Goal: Task Accomplishment & Management: Use online tool/utility

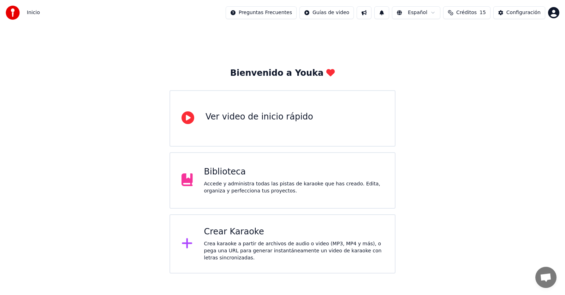
click at [520, 143] on div "Bienvenido a Youka Ver video de inicio rápido Biblioteca Accede y administra to…" at bounding box center [282, 149] width 565 height 248
click at [227, 246] on div "Crea karaoke a partir de archivos de audio o video (MP3, MP4 y más), o pega una…" at bounding box center [294, 251] width 180 height 21
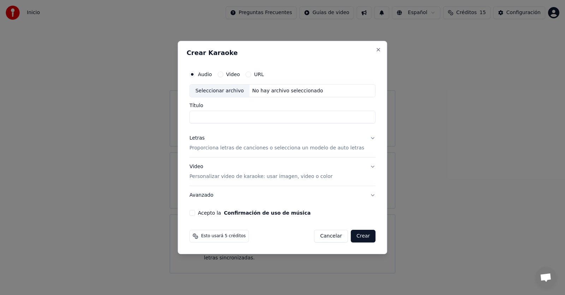
click at [234, 91] on div "Seleccionar archivo" at bounding box center [220, 91] width 60 height 13
type input "**********"
click at [369, 138] on h3 "Letras Proporciona letras de canciones o selecciona un modelo de auto letras" at bounding box center [282, 144] width 186 height 28
click at [344, 150] on p "Proporciona letras de canciones o selecciona un modelo de auto letras" at bounding box center [276, 148] width 175 height 7
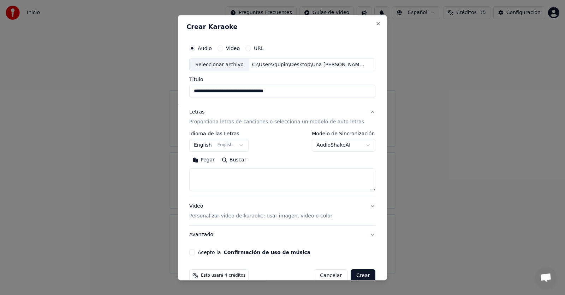
click at [206, 145] on body "**********" at bounding box center [282, 137] width 565 height 274
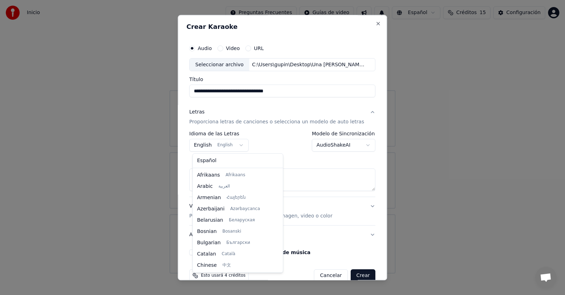
scroll to position [56, 0]
select select "**"
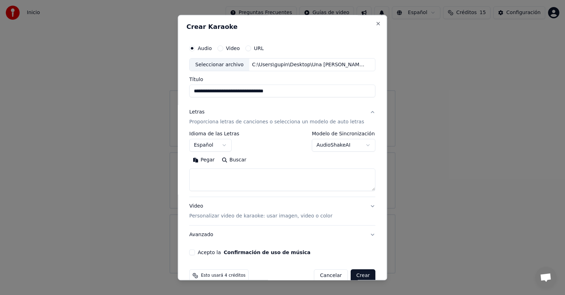
click at [358, 144] on body "**********" at bounding box center [282, 137] width 565 height 274
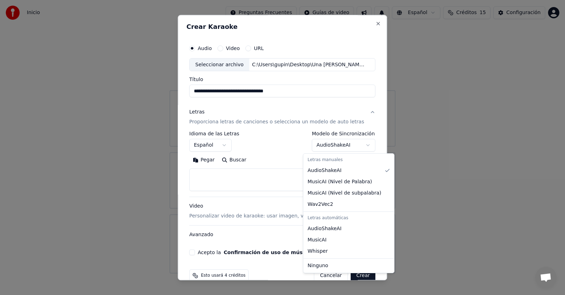
click at [337, 109] on body "**********" at bounding box center [282, 137] width 565 height 274
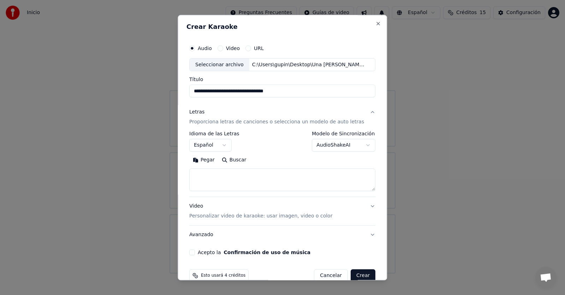
click at [361, 209] on button "Video Personalizar video de karaoke: usar imagen, video o color" at bounding box center [282, 212] width 186 height 28
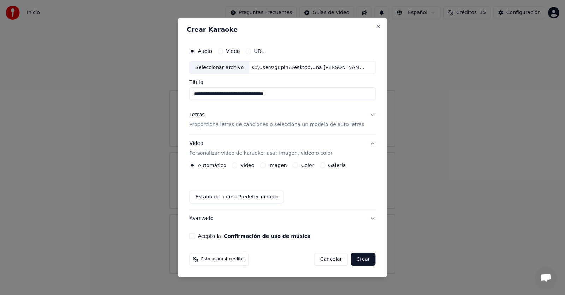
click at [281, 167] on label "Imagen" at bounding box center [277, 165] width 19 height 5
click at [265, 167] on button "Imagen" at bounding box center [263, 166] width 6 height 6
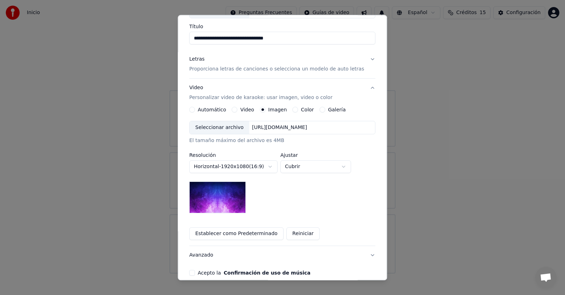
scroll to position [16, 0]
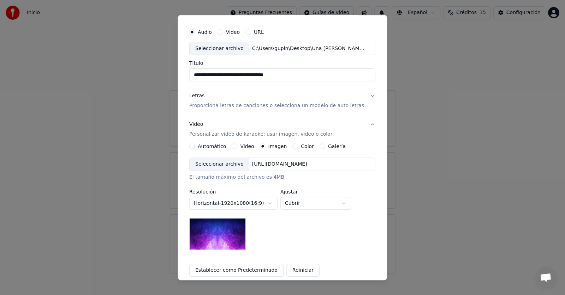
click at [291, 170] on div "Seleccionar archivo [URL][DOMAIN_NAME]" at bounding box center [282, 164] width 186 height 13
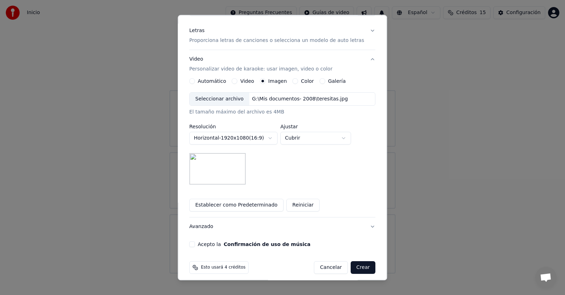
scroll to position [87, 0]
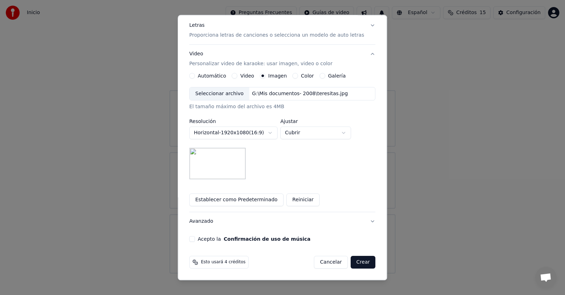
click at [195, 240] on button "Acepto la Confirmación de uso de música" at bounding box center [192, 240] width 6 height 6
click at [359, 264] on button "Crear" at bounding box center [362, 263] width 25 height 13
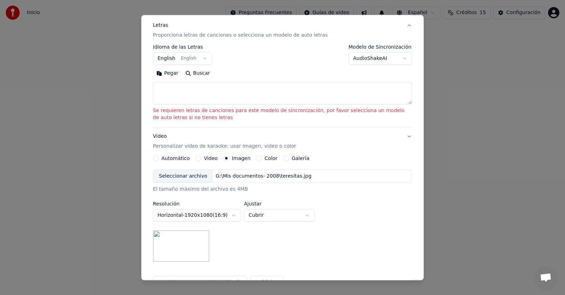
scroll to position [31, 0]
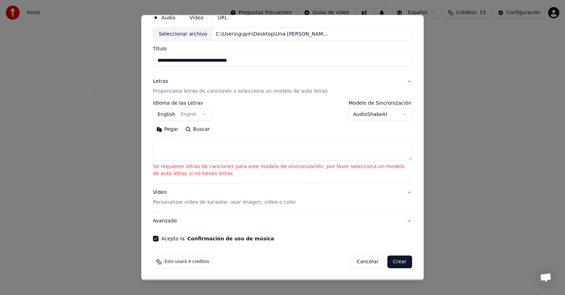
click at [199, 111] on body "**********" at bounding box center [282, 137] width 565 height 274
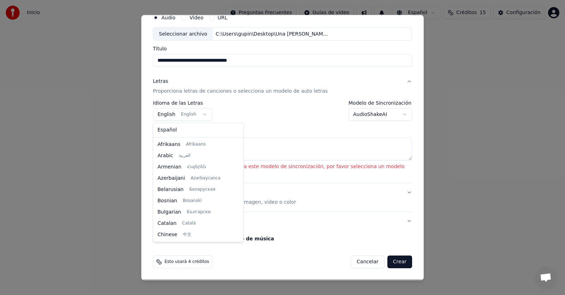
scroll to position [56, 0]
select select "**"
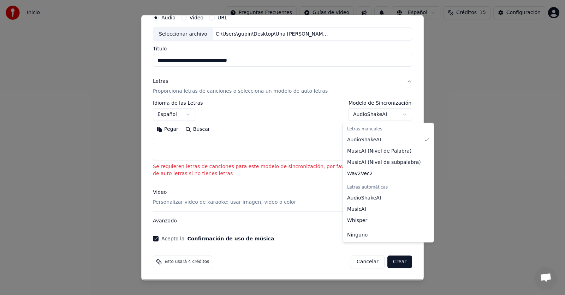
click at [399, 113] on body "**********" at bounding box center [282, 137] width 565 height 274
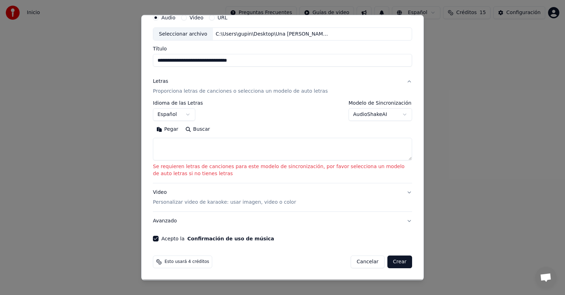
click at [396, 113] on body "**********" at bounding box center [282, 137] width 565 height 274
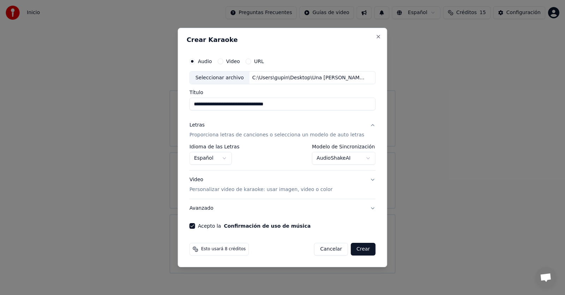
scroll to position [0, 0]
click at [362, 161] on body "**********" at bounding box center [282, 137] width 565 height 274
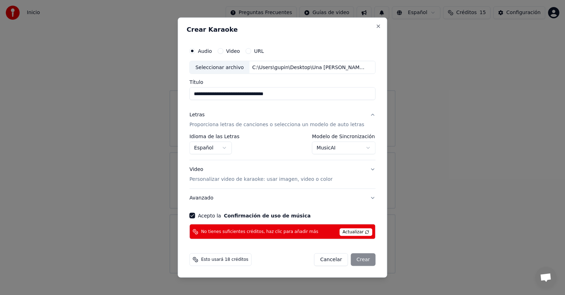
click at [361, 148] on body "**********" at bounding box center [282, 137] width 565 height 274
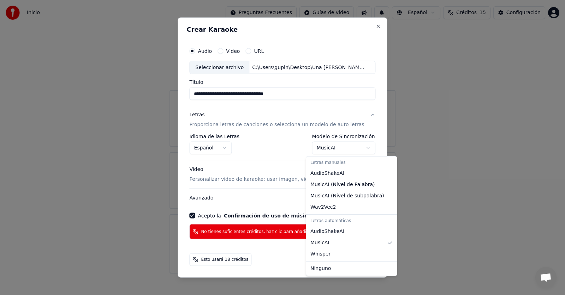
select select "**********"
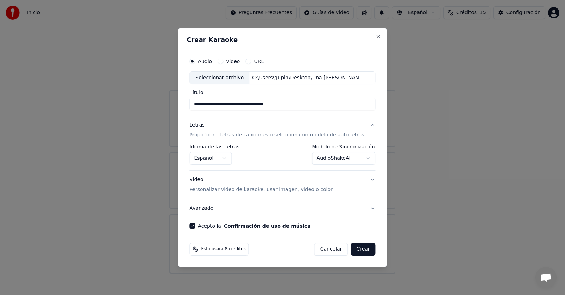
click at [361, 251] on button "Crear" at bounding box center [362, 249] width 25 height 13
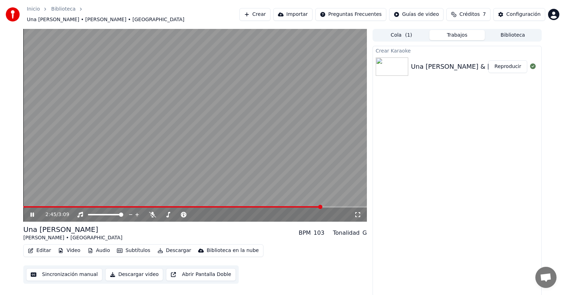
click at [318, 205] on span at bounding box center [320, 207] width 4 height 4
click at [101, 250] on button "Audio" at bounding box center [99, 251] width 28 height 10
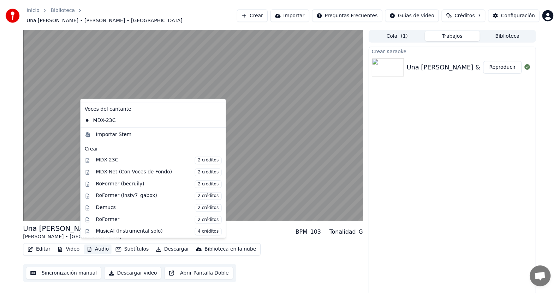
scroll to position [35, 0]
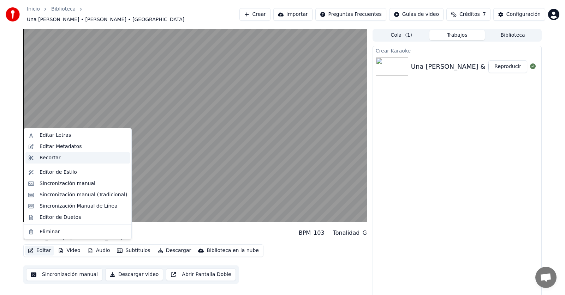
click at [56, 158] on div "Recortar" at bounding box center [50, 158] width 21 height 7
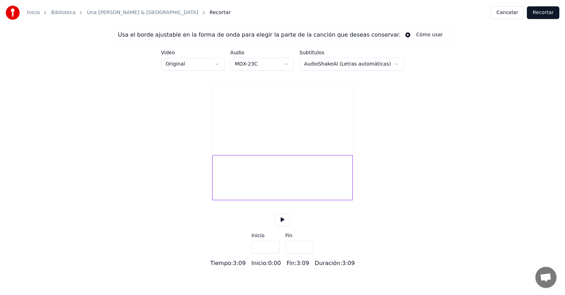
click at [346, 186] on div at bounding box center [282, 177] width 140 height 45
click at [338, 190] on div at bounding box center [339, 178] width 2 height 44
type input "*****"
click at [393, 139] on div "Usa el borde ajustable en la forma de onda para elegir la parte de la canción q…" at bounding box center [282, 146] width 565 height 242
drag, startPoint x: 539, startPoint y: 14, endPoint x: 529, endPoint y: 20, distance: 11.8
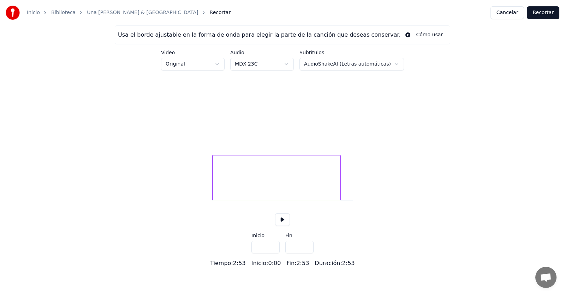
click at [539, 14] on button "Recortar" at bounding box center [543, 12] width 32 height 13
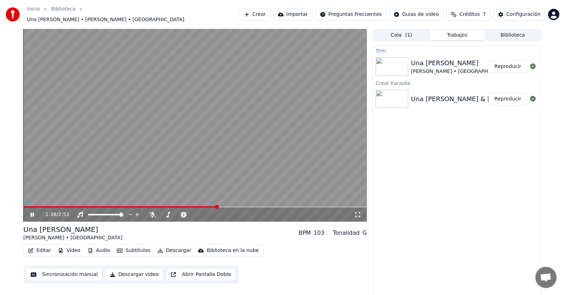
click at [217, 205] on span at bounding box center [217, 207] width 4 height 4
click at [224, 202] on video at bounding box center [194, 125] width 343 height 193
click at [23, 206] on span at bounding box center [25, 207] width 4 height 4
click at [259, 156] on video at bounding box center [194, 125] width 343 height 193
click at [127, 250] on button "Subtítulos" at bounding box center [133, 251] width 39 height 10
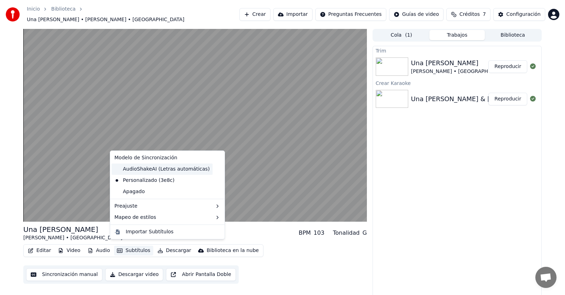
click at [142, 169] on div "AudioShakeAI (Letras automáticas)" at bounding box center [162, 169] width 101 height 11
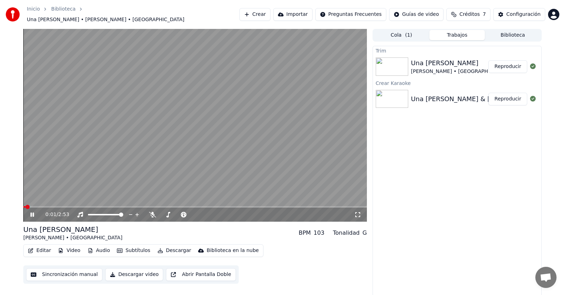
click at [25, 205] on span at bounding box center [27, 207] width 4 height 4
click at [128, 247] on button "Subtítulos" at bounding box center [133, 251] width 39 height 10
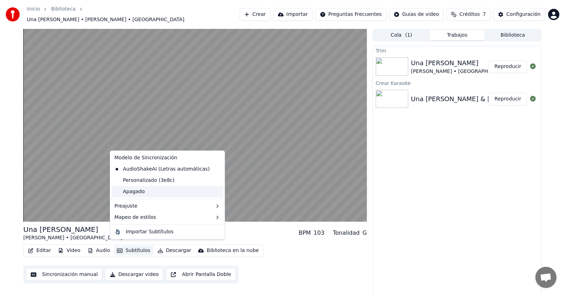
click at [170, 192] on div "Apagado" at bounding box center [168, 191] width 112 height 11
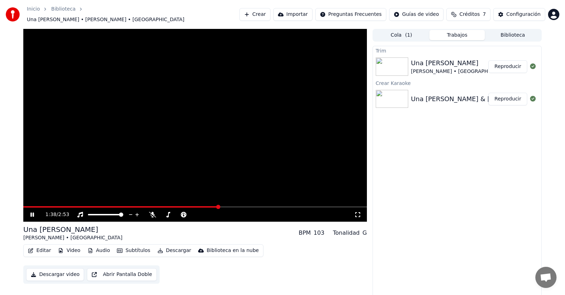
click at [30, 212] on icon at bounding box center [37, 215] width 17 height 6
click at [32, 212] on icon at bounding box center [37, 215] width 17 height 6
click at [120, 249] on button "Subtítulos" at bounding box center [133, 251] width 39 height 10
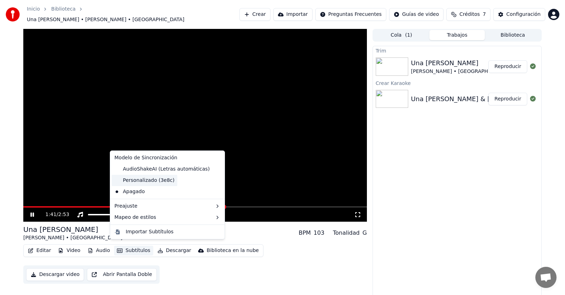
click at [158, 180] on div "Personalizado (3e8c)" at bounding box center [145, 180] width 66 height 11
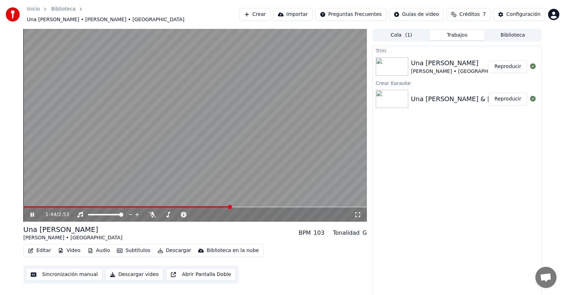
click at [94, 247] on button "Audio" at bounding box center [99, 251] width 28 height 10
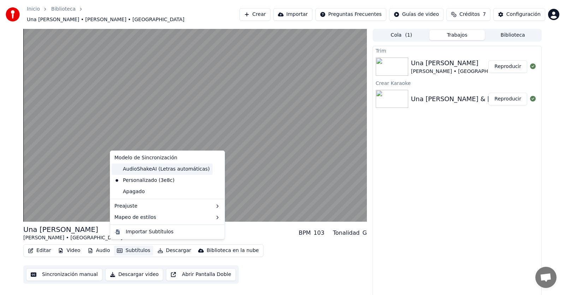
click at [158, 169] on div "AudioShakeAI (Letras automáticas)" at bounding box center [162, 169] width 101 height 11
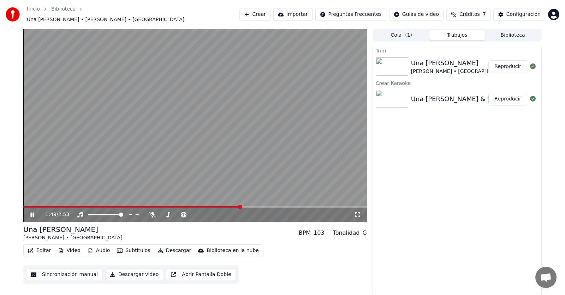
click at [132, 247] on button "Subtítulos" at bounding box center [133, 251] width 39 height 10
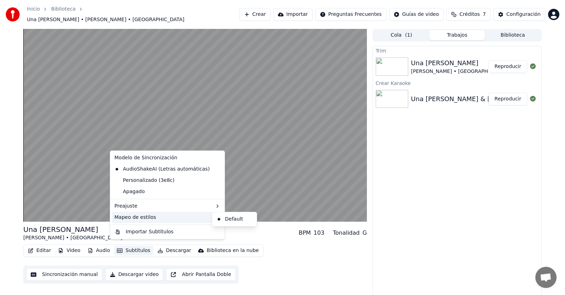
click at [157, 221] on div "Mapeo de estilos" at bounding box center [168, 217] width 112 height 11
click at [78, 272] on button "Sincronización manual" at bounding box center [64, 275] width 76 height 13
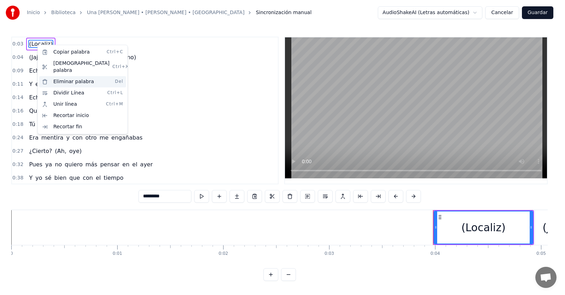
click at [77, 76] on div "Eliminar palabra Del" at bounding box center [82, 81] width 87 height 11
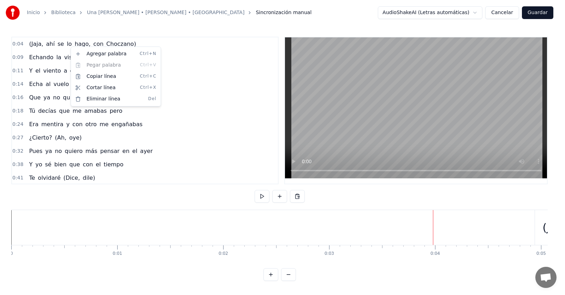
click at [48, 43] on html "Inicio Biblioteca Una [PERSON_NAME] • [PERSON_NAME] • Los Calis Sincronización …" at bounding box center [282, 146] width 565 height 293
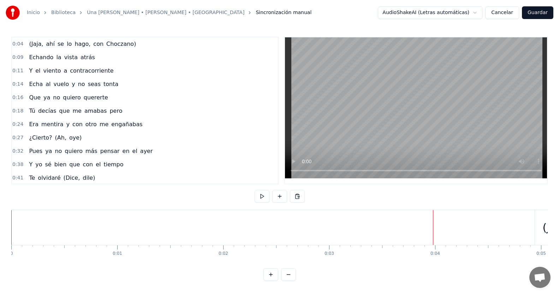
click at [123, 45] on span "Choczano)" at bounding box center [121, 44] width 31 height 8
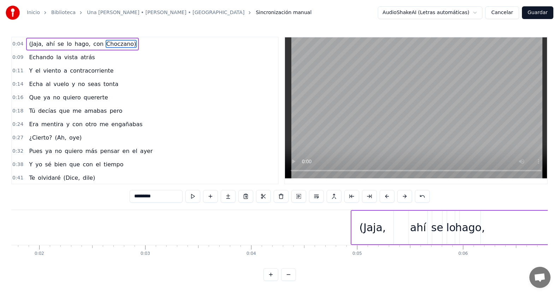
click at [128, 44] on div "0:04 (Jaja, ahí se lo hago, con [PERSON_NAME])" at bounding box center [145, 43] width 266 height 13
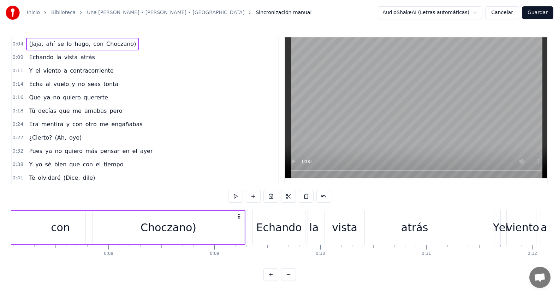
scroll to position [0, 795]
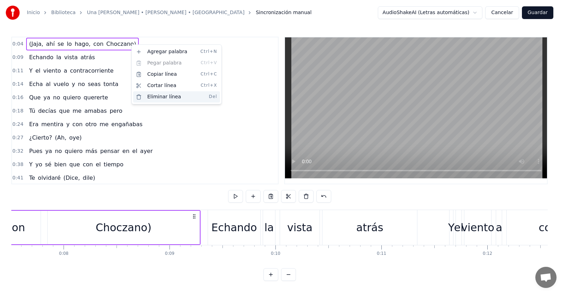
click at [149, 97] on div "Eliminar línea Del" at bounding box center [176, 96] width 87 height 11
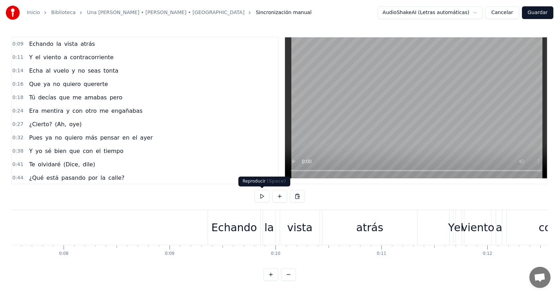
click at [262, 198] on button at bounding box center [261, 196] width 15 height 13
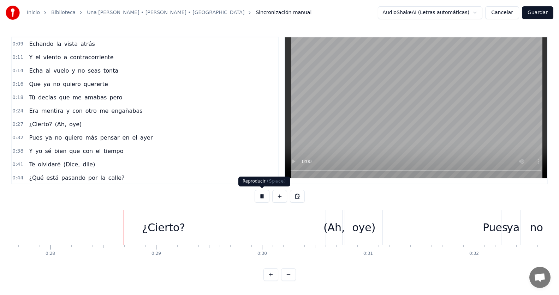
scroll to position [0, 2929]
click at [263, 198] on button at bounding box center [261, 196] width 15 height 13
click at [61, 126] on div "¿Cierto? (Ah, oye)" at bounding box center [55, 124] width 58 height 13
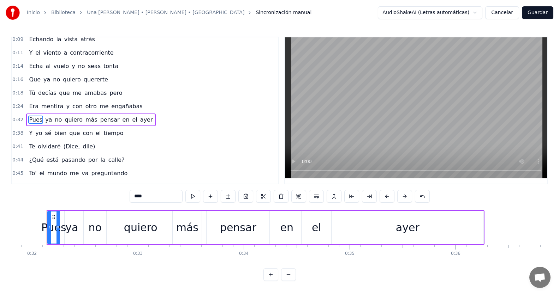
scroll to position [0, 0]
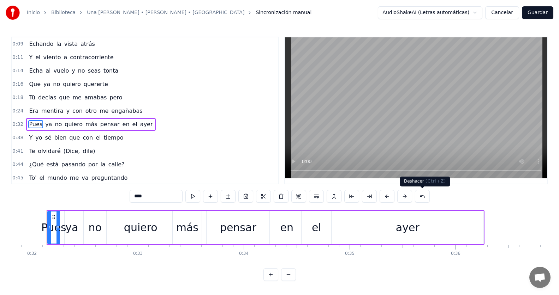
click at [420, 197] on button at bounding box center [422, 196] width 15 height 13
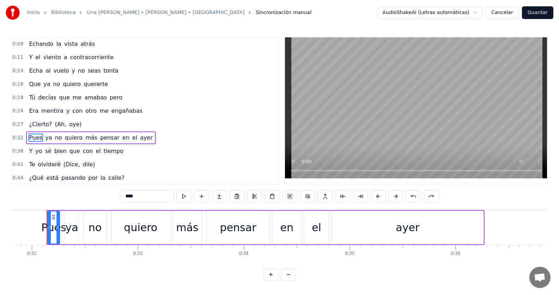
click at [60, 126] on span "(Ah," at bounding box center [60, 124] width 13 height 8
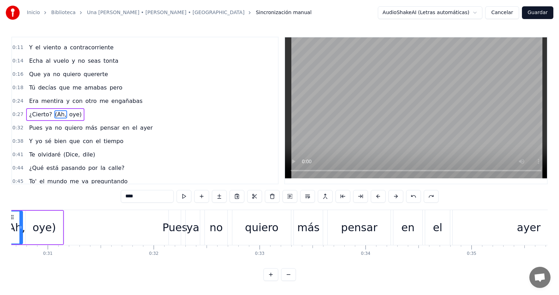
scroll to position [0, 3205]
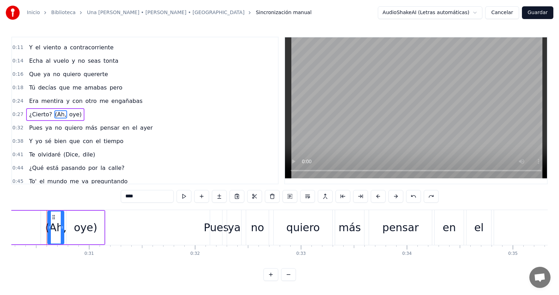
click at [82, 235] on div "oye)" at bounding box center [85, 228] width 23 height 16
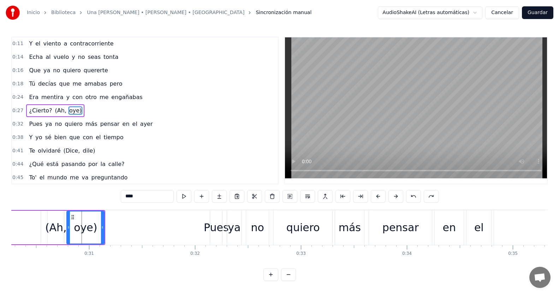
click at [99, 232] on div "oye)" at bounding box center [85, 228] width 37 height 32
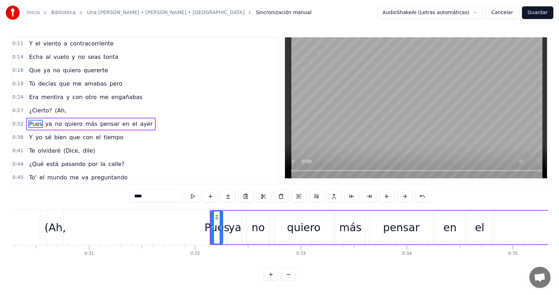
scroll to position [27, 0]
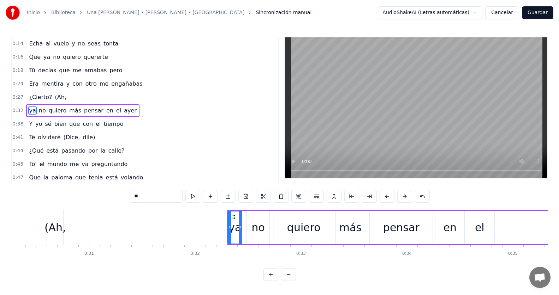
click at [61, 234] on div "(Ah," at bounding box center [55, 228] width 22 height 16
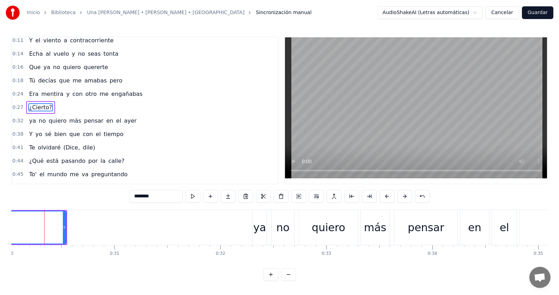
scroll to position [0, 3177]
click at [66, 92] on span "y" at bounding box center [68, 94] width 5 height 8
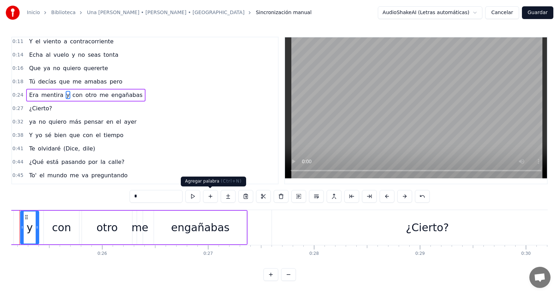
scroll to position [0, 2635]
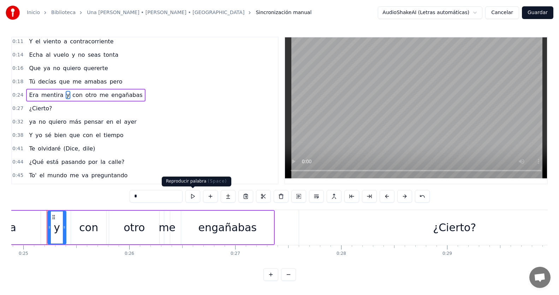
click at [196, 198] on button at bounding box center [192, 196] width 15 height 13
click at [196, 197] on button at bounding box center [192, 196] width 15 height 13
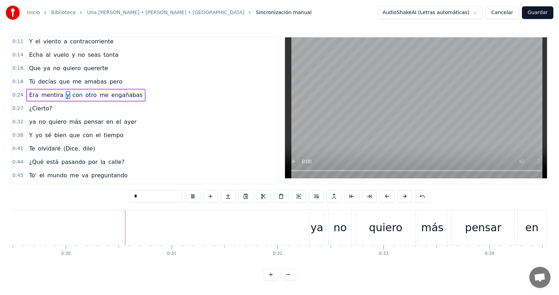
scroll to position [0, 3126]
click at [306, 231] on div "ya" at bounding box center [313, 227] width 14 height 35
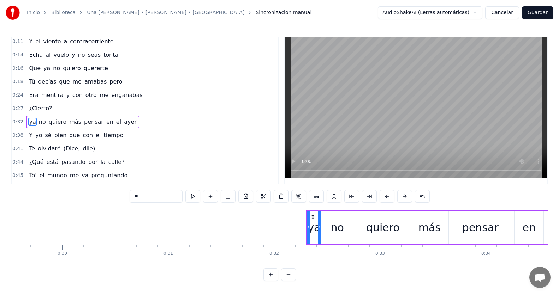
scroll to position [27, 0]
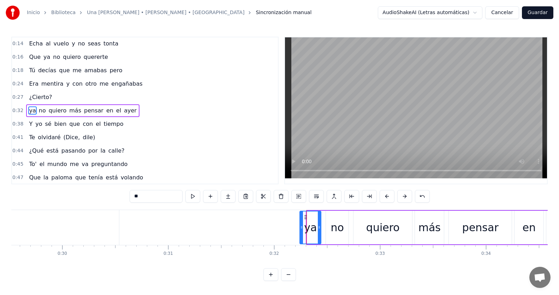
drag, startPoint x: 307, startPoint y: 230, endPoint x: 300, endPoint y: 230, distance: 7.1
click at [300, 230] on div at bounding box center [301, 228] width 3 height 32
click at [304, 230] on div "ya" at bounding box center [310, 228] width 20 height 32
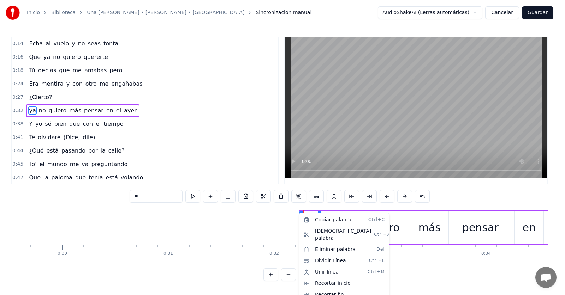
click at [254, 233] on html "Inicio Biblioteca Una [PERSON_NAME] • [PERSON_NAME] • Los Calis Sincronización …" at bounding box center [282, 146] width 565 height 293
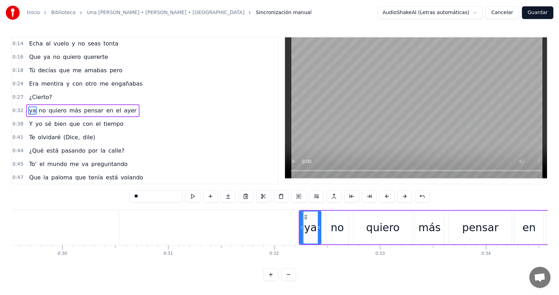
click at [304, 229] on div "ya" at bounding box center [310, 228] width 20 height 32
click at [305, 229] on div "ya" at bounding box center [310, 228] width 13 height 16
click at [304, 229] on div "ya" at bounding box center [310, 228] width 20 height 32
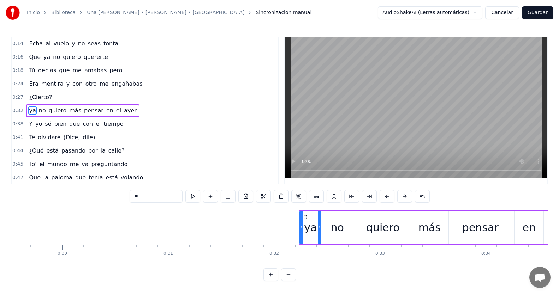
click at [132, 198] on input "**" at bounding box center [156, 196] width 53 height 13
type input "******"
click at [177, 145] on div "0:44 ¿Qué está pasando por la calle?" at bounding box center [145, 150] width 266 height 13
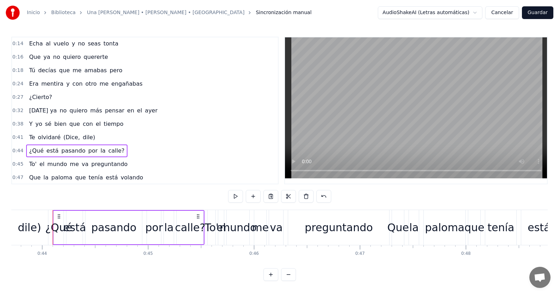
scroll to position [0, 4634]
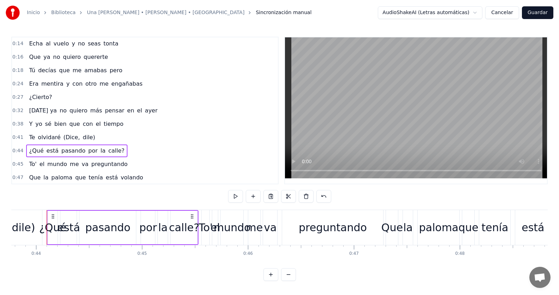
click at [35, 101] on span "¿Cierto?" at bounding box center [40, 97] width 24 height 8
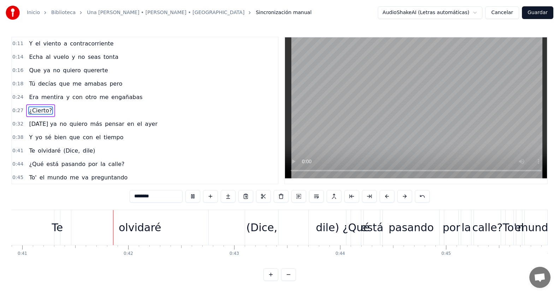
scroll to position [0, 4333]
click at [265, 234] on div "(Dice," at bounding box center [259, 228] width 31 height 16
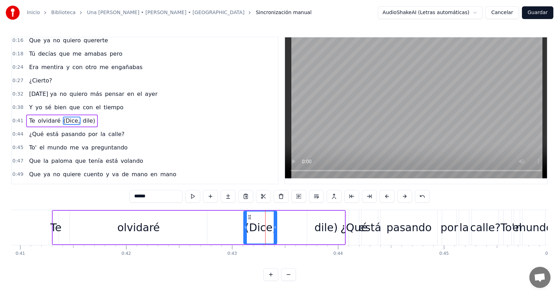
scroll to position [54, 0]
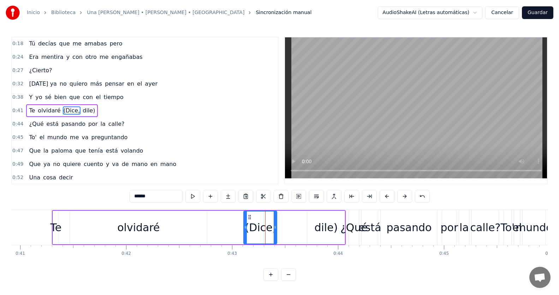
click at [273, 232] on div "(Dice," at bounding box center [260, 228] width 31 height 16
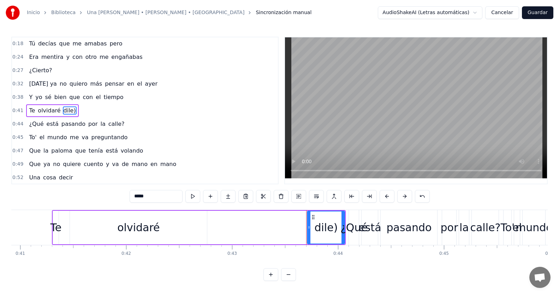
click at [336, 231] on div "dile)" at bounding box center [325, 228] width 23 height 16
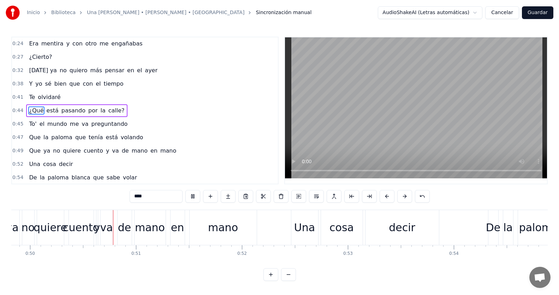
scroll to position [0, 5278]
click at [391, 226] on div "decir" at bounding box center [399, 228] width 26 height 16
type input "*****"
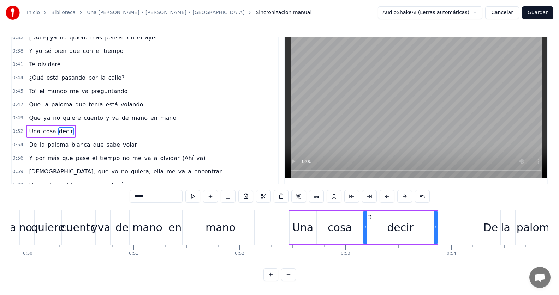
scroll to position [121, 0]
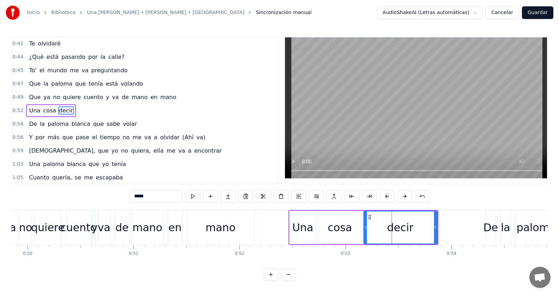
drag, startPoint x: 164, startPoint y: 197, endPoint x: 130, endPoint y: 196, distance: 34.6
click at [130, 196] on input "*****" at bounding box center [156, 196] width 53 height 13
type input "********"
click at [19, 96] on span "0:49" at bounding box center [17, 97] width 11 height 7
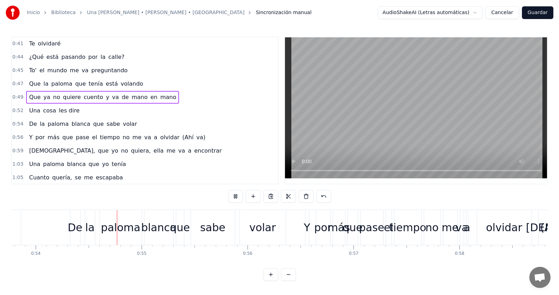
scroll to position [0, 5706]
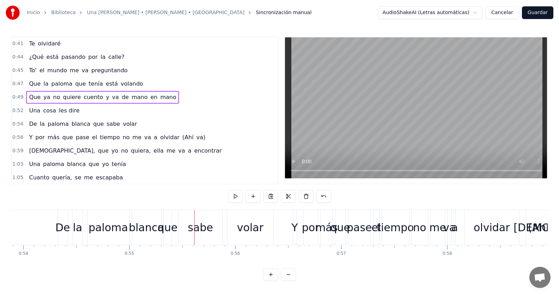
click at [60, 234] on div "De" at bounding box center [62, 228] width 15 height 16
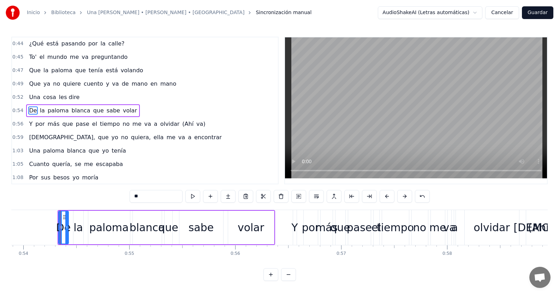
drag, startPoint x: 143, startPoint y: 196, endPoint x: 127, endPoint y: 198, distance: 15.3
click at [127, 198] on div "0:09 Echando la vista atrás 0:11 Y el viento a contracorriente 0:14 Echa al vue…" at bounding box center [279, 159] width 536 height 245
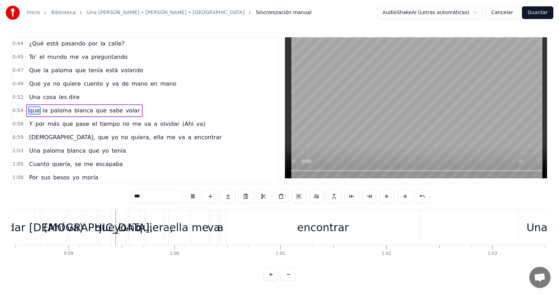
scroll to position [0, 6194]
click at [196, 127] on span "va)" at bounding box center [201, 124] width 11 height 8
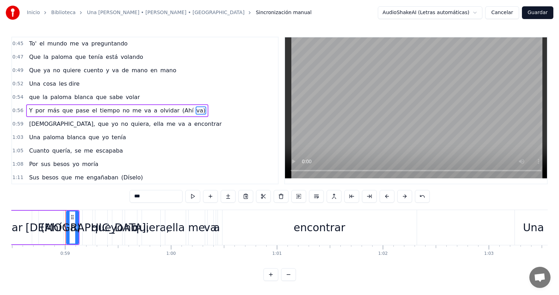
click at [151, 198] on input "***" at bounding box center [156, 196] width 53 height 13
type input "*"
click at [181, 114] on span "(Ahí" at bounding box center [187, 111] width 13 height 8
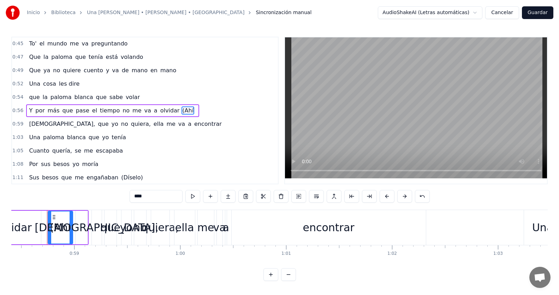
click at [145, 198] on input "****" at bounding box center [156, 196] width 53 height 13
type input "*"
click at [42, 89] on div "Una cosa les dire" at bounding box center [54, 84] width 56 height 13
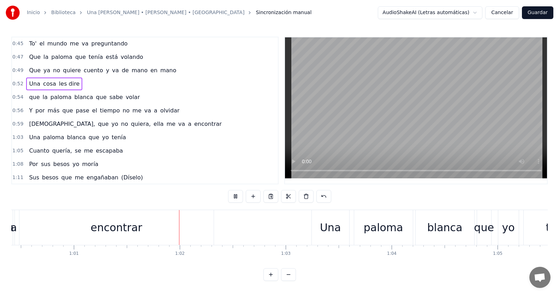
scroll to position [0, 6467]
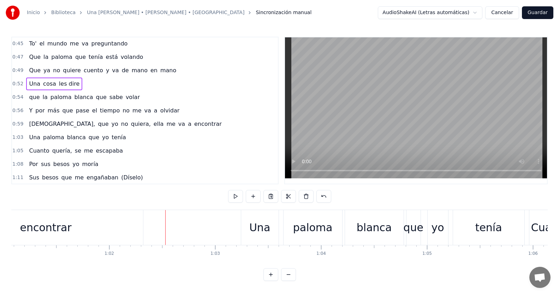
click at [38, 123] on span "[DEMOGRAPHIC_DATA]," at bounding box center [61, 124] width 67 height 8
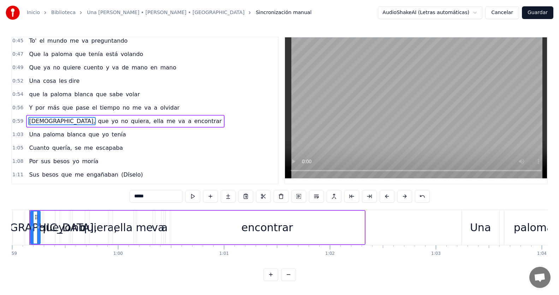
scroll to position [0, 6229]
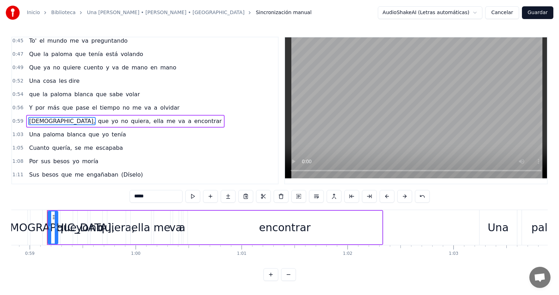
drag, startPoint x: 144, startPoint y: 196, endPoint x: 128, endPoint y: 196, distance: 15.9
click at [128, 196] on div "0:09 Echando la vista atrás 0:11 Y el viento a contracorriente 0:14 Echa al vue…" at bounding box center [279, 159] width 536 height 245
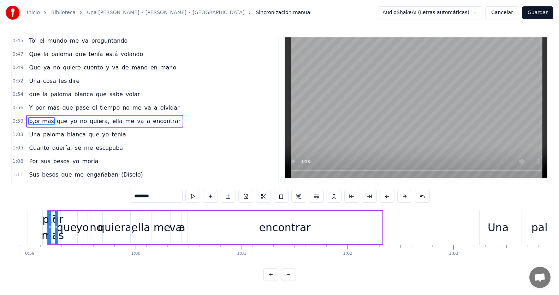
click at [137, 199] on input "********" at bounding box center [156, 196] width 53 height 13
type input "*******"
click at [179, 168] on div "1:11 Sus besos que me engañaban (Díselo)" at bounding box center [145, 174] width 266 height 13
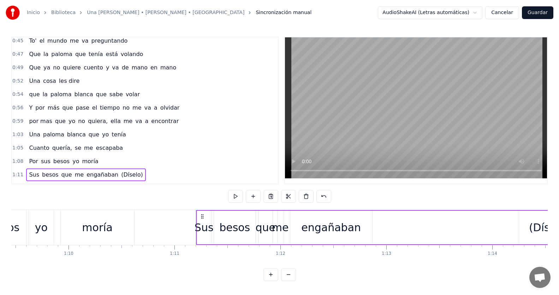
scroll to position [0, 7504]
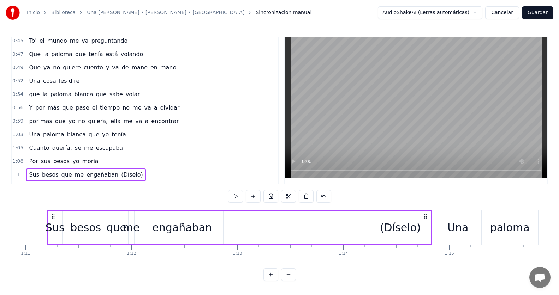
click at [77, 122] on span "no" at bounding box center [81, 121] width 8 height 8
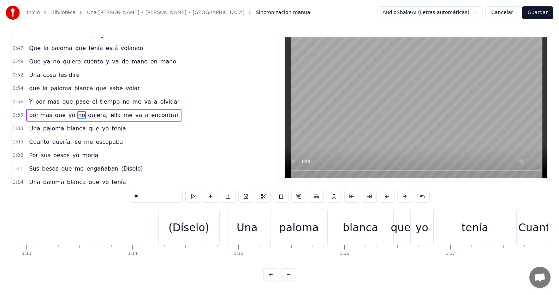
scroll to position [0, 7717]
click at [202, 230] on div "(Díselo)" at bounding box center [186, 228] width 41 height 16
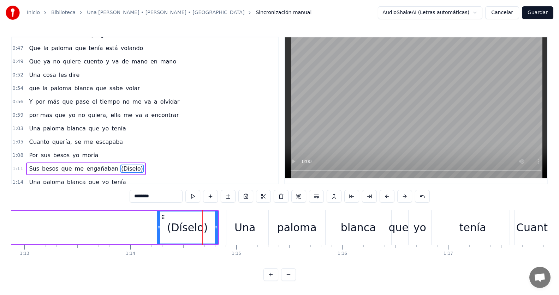
scroll to position [215, 0]
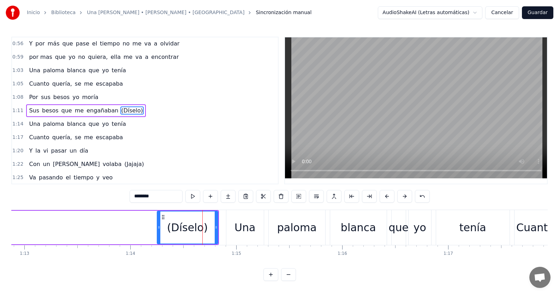
click at [209, 230] on div "(Díselo)" at bounding box center [187, 228] width 60 height 32
click at [151, 198] on input "********" at bounding box center [156, 196] width 53 height 13
type input "*"
click at [184, 161] on div "1:22 Con un [PERSON_NAME] volaba ([GEOGRAPHIC_DATA])" at bounding box center [145, 164] width 266 height 13
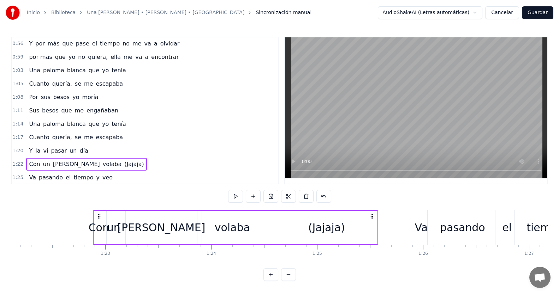
scroll to position [0, 8741]
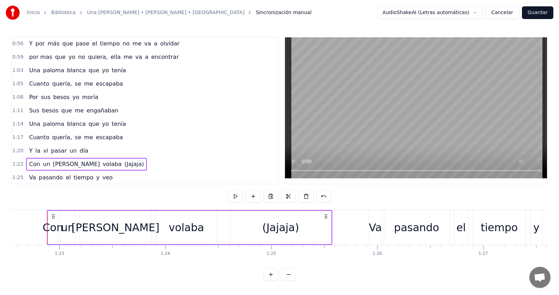
click at [101, 127] on span "yo" at bounding box center [105, 124] width 8 height 8
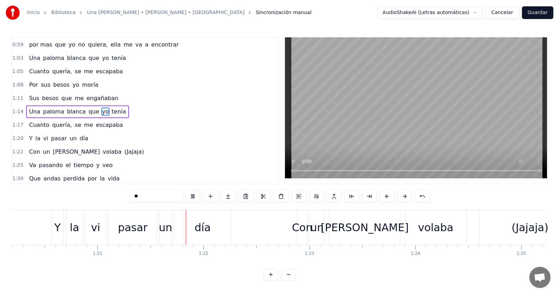
scroll to position [0, 8568]
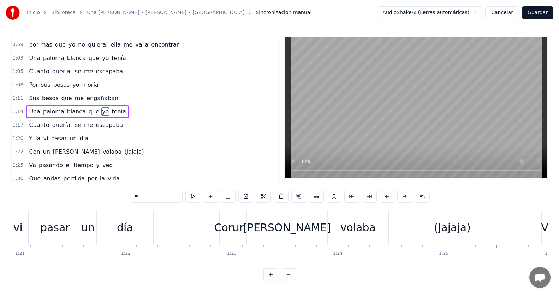
click at [124, 153] on span "(Jajaja)" at bounding box center [134, 152] width 21 height 8
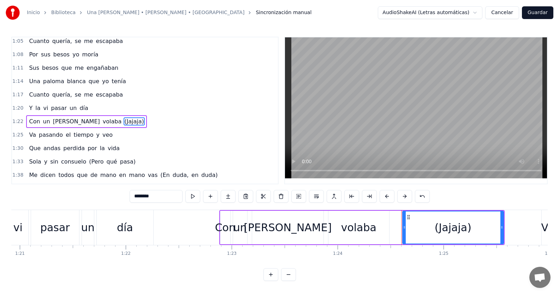
scroll to position [269, 0]
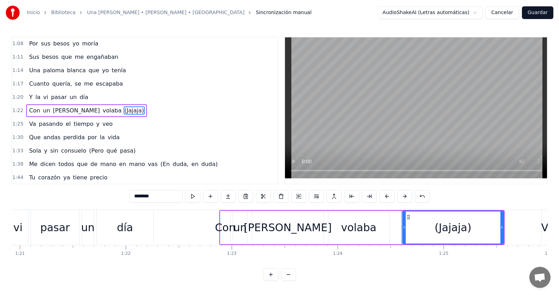
click at [152, 197] on input "********" at bounding box center [156, 196] width 53 height 13
type input "*"
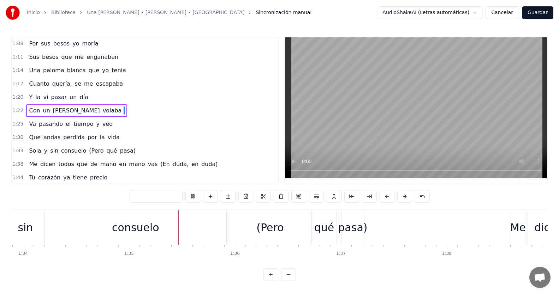
scroll to position [0, 10012]
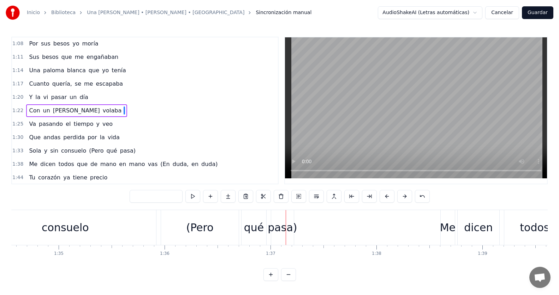
click at [292, 229] on div "pasa)" at bounding box center [282, 228] width 29 height 16
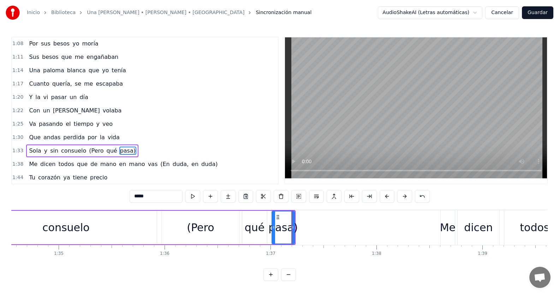
scroll to position [309, 0]
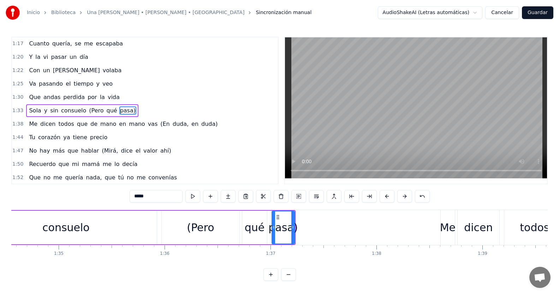
click at [160, 198] on input "*****" at bounding box center [156, 196] width 53 height 13
type input "*"
click at [252, 229] on div "qué" at bounding box center [255, 228] width 20 height 16
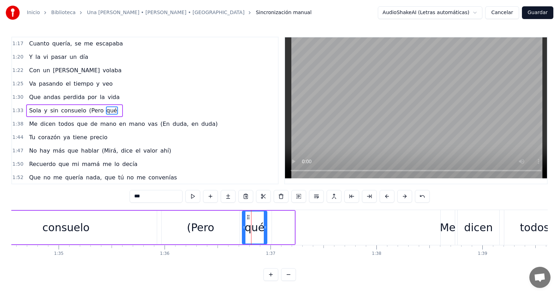
click at [147, 197] on input "***" at bounding box center [156, 196] width 53 height 13
type input "*"
click at [201, 225] on div "(Pero" at bounding box center [200, 228] width 27 height 16
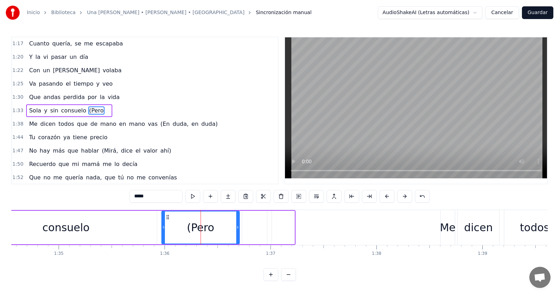
click at [160, 196] on input "*****" at bounding box center [156, 196] width 53 height 13
type input "*"
click at [216, 147] on div "1:47 No hay más que hablar ([PERSON_NAME], dice el valor ahí)" at bounding box center [145, 150] width 266 height 13
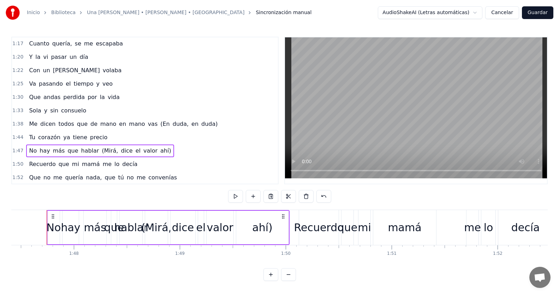
click at [182, 98] on div "1:30 Que andas perdida por la vida" at bounding box center [145, 97] width 266 height 13
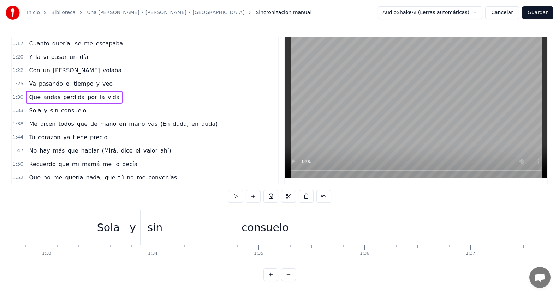
click at [176, 111] on div "1:33 Sola y sin consuelo" at bounding box center [145, 110] width 266 height 13
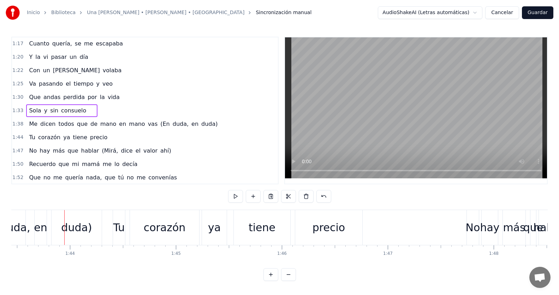
scroll to position [0, 10971]
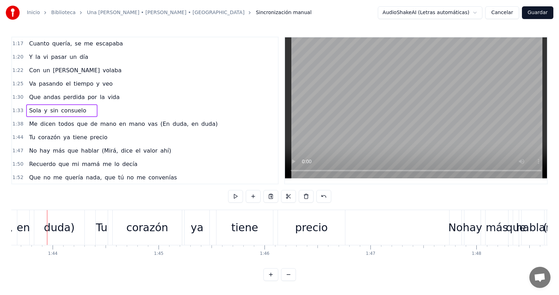
click at [175, 128] on div "Me dicen todos que de mano en mano vas (En duda, en duda)" at bounding box center [123, 124] width 194 height 13
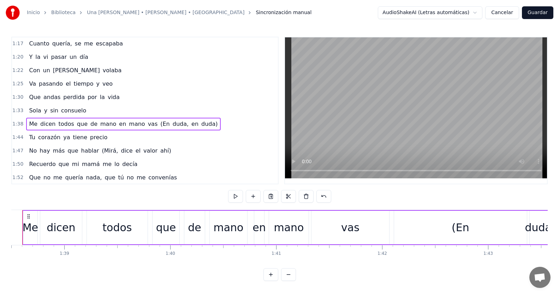
scroll to position [0, 10405]
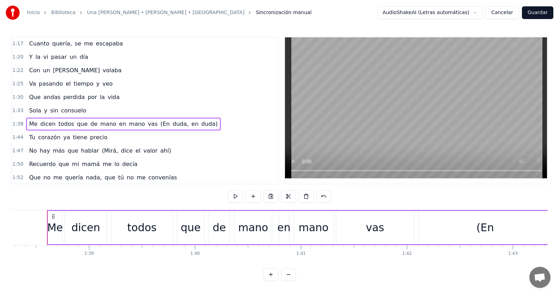
click at [191, 128] on span "en" at bounding box center [195, 124] width 8 height 8
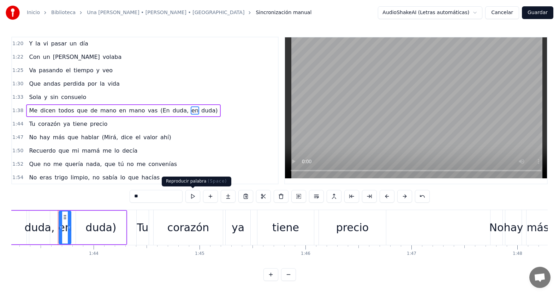
scroll to position [0, 10941]
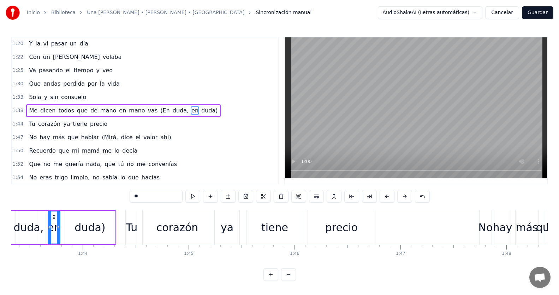
click at [200, 114] on span "duda)" at bounding box center [209, 111] width 18 height 8
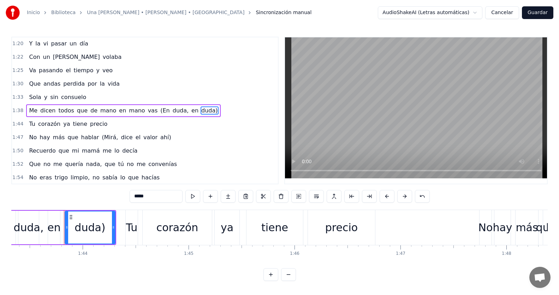
click at [156, 201] on input "*****" at bounding box center [156, 196] width 53 height 13
type input "*"
click at [191, 112] on span "en" at bounding box center [195, 111] width 8 height 8
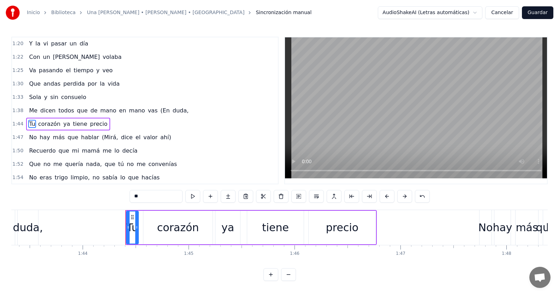
scroll to position [336, 0]
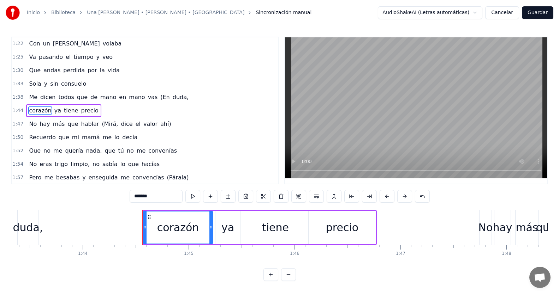
click at [172, 101] on span "duda," at bounding box center [180, 97] width 17 height 8
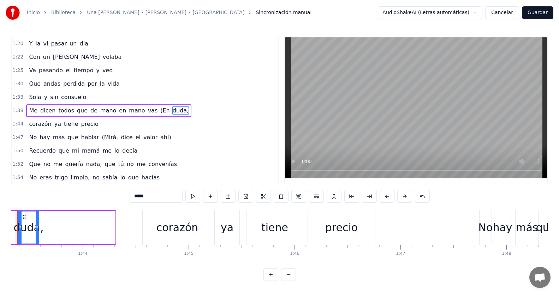
scroll to position [0, 10911]
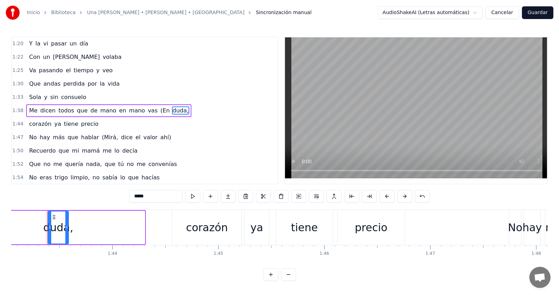
click at [172, 112] on span "duda," at bounding box center [180, 111] width 17 height 8
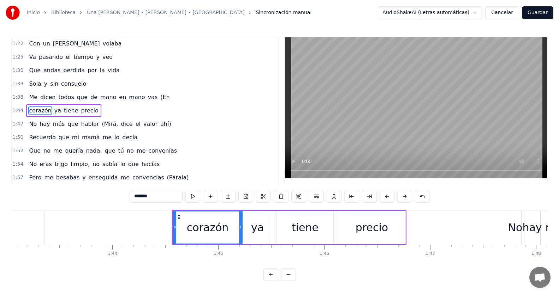
click at [160, 99] on span "(En" at bounding box center [165, 97] width 11 height 8
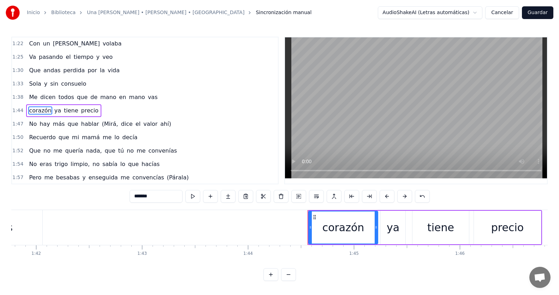
click at [100, 96] on span "mano" at bounding box center [108, 97] width 17 height 8
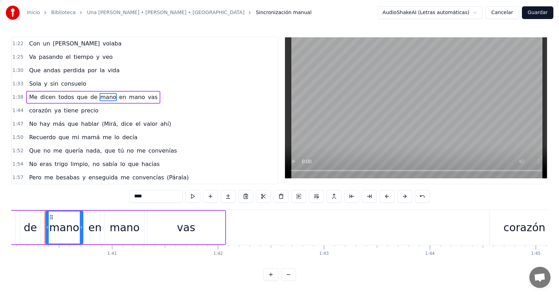
scroll to position [0, 10592]
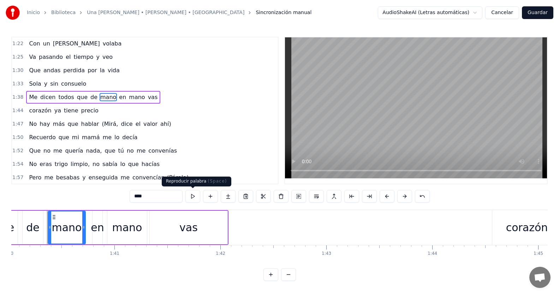
click at [194, 200] on button at bounding box center [192, 196] width 15 height 13
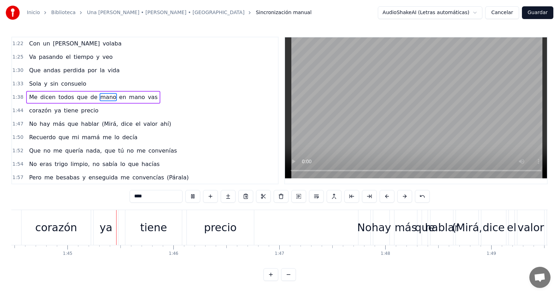
scroll to position [0, 11073]
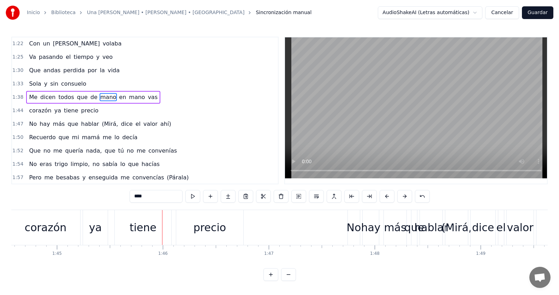
click at [36, 231] on div "corazón" at bounding box center [46, 228] width 42 height 16
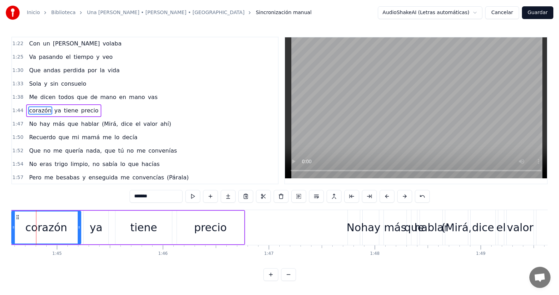
scroll to position [0, 11062]
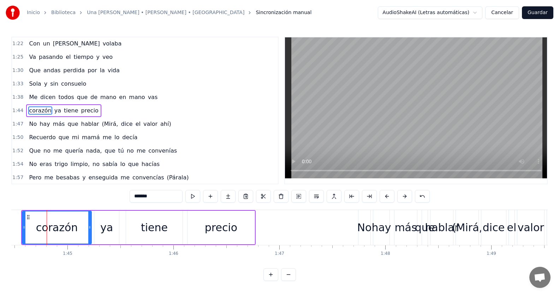
click at [132, 196] on input "*******" at bounding box center [156, 196] width 53 height 13
click at [135, 197] on input "********" at bounding box center [156, 196] width 53 height 13
click at [138, 198] on input "*********" at bounding box center [156, 196] width 53 height 13
type input "**********"
click at [220, 116] on div "1:44 tu corazón ya tiene precio" at bounding box center [145, 110] width 266 height 13
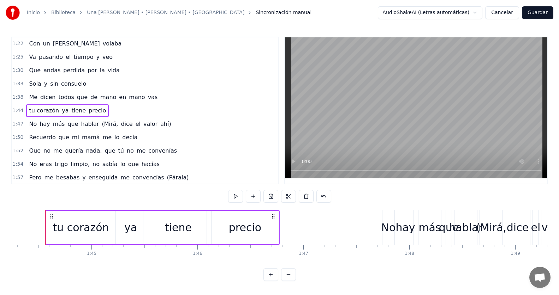
scroll to position [0, 11036]
click at [107, 106] on div "1:44 tu corazón ya tiene precio" at bounding box center [145, 110] width 266 height 13
click at [76, 91] on div "1:38 Me dicen todos que de mano en mano vas" at bounding box center [145, 97] width 266 height 13
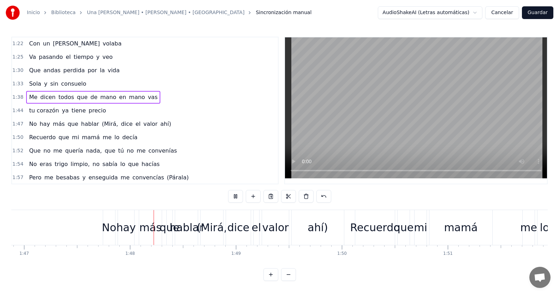
scroll to position [0, 11373]
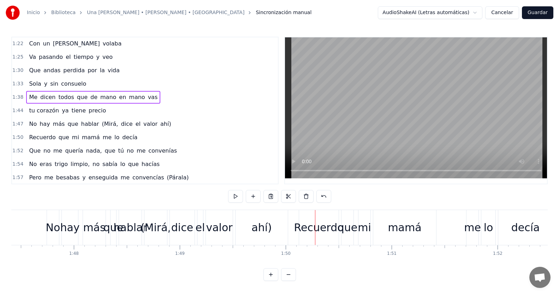
click at [107, 127] on span "(Mirá," at bounding box center [110, 124] width 18 height 8
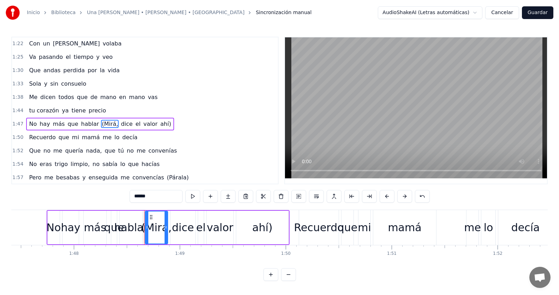
scroll to position [349, 0]
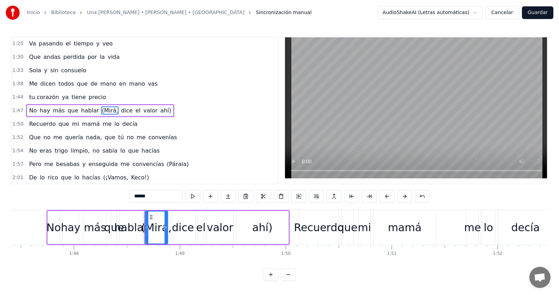
click at [153, 196] on input "******" at bounding box center [156, 196] width 53 height 13
type input "*"
click at [104, 110] on span "dice" at bounding box center [110, 111] width 13 height 8
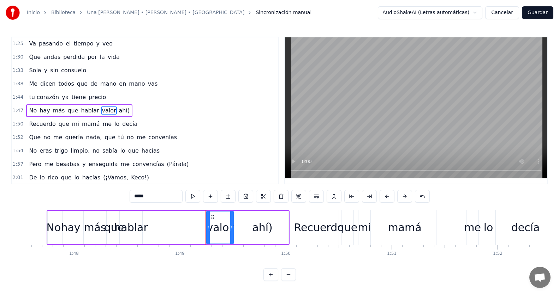
click at [101, 112] on span "valor" at bounding box center [109, 111] width 16 height 8
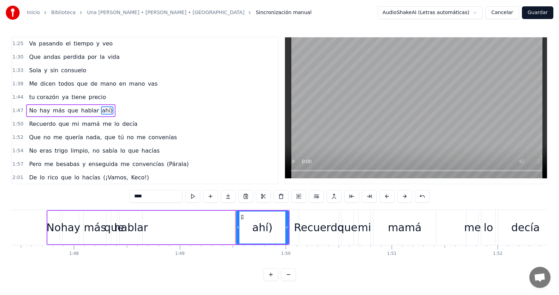
type input "********"
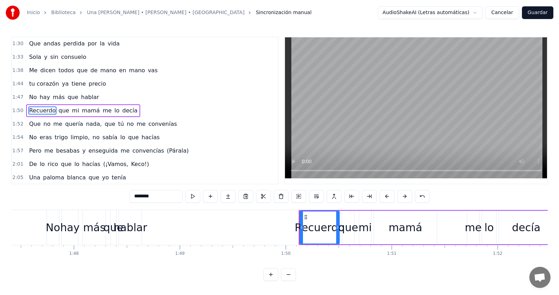
click at [130, 86] on div "1:44 tu corazón ya tiene precio" at bounding box center [145, 83] width 266 height 13
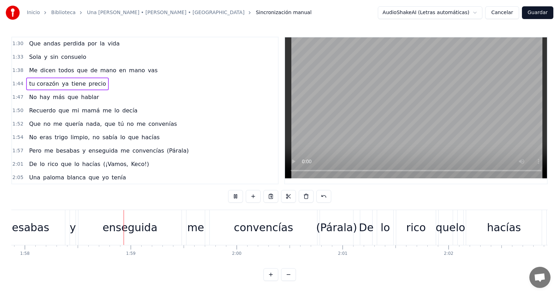
scroll to position [0, 12484]
click at [332, 233] on div "(Párala)" at bounding box center [333, 228] width 41 height 16
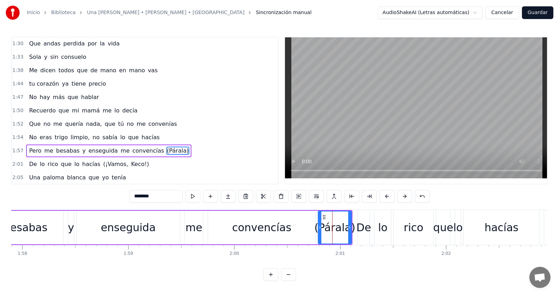
scroll to position [403, 0]
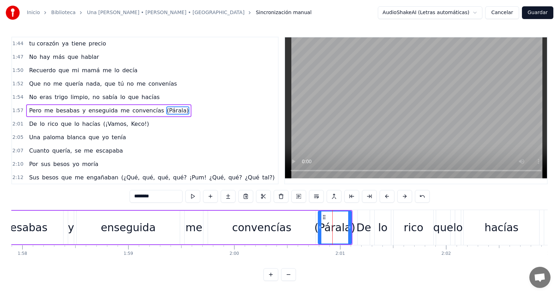
click at [166, 110] on span "(Párala)" at bounding box center [177, 111] width 23 height 8
click at [154, 197] on input "********" at bounding box center [156, 196] width 53 height 13
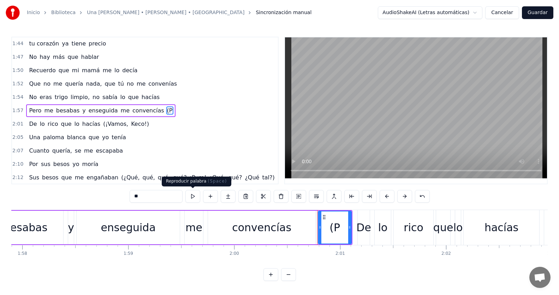
type input "*"
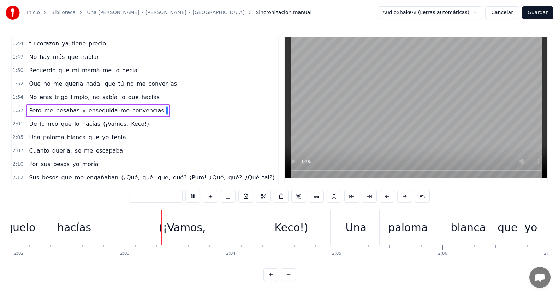
scroll to position [0, 12973]
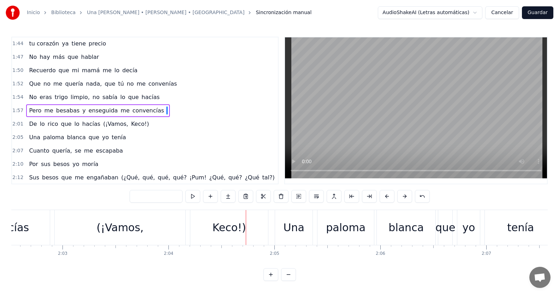
click at [104, 126] on span "(¡Vamos," at bounding box center [115, 124] width 26 height 8
type input "********"
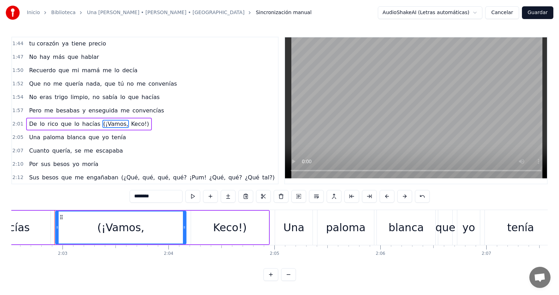
scroll to position [416, 0]
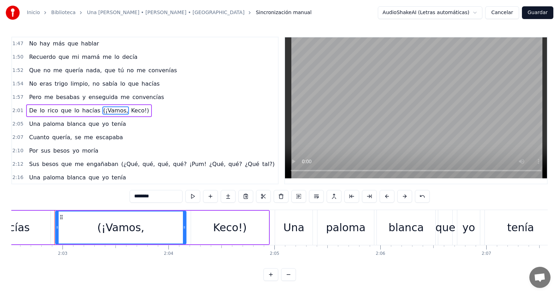
drag, startPoint x: 162, startPoint y: 196, endPoint x: 125, endPoint y: 194, distance: 36.7
click at [125, 194] on div "0:09 Echando la vista atrás 0:11 Y el viento a contracorriente 0:14 Echa al vue…" at bounding box center [279, 159] width 536 height 245
click at [108, 110] on span "Keco!)" at bounding box center [114, 111] width 19 height 8
type input "******"
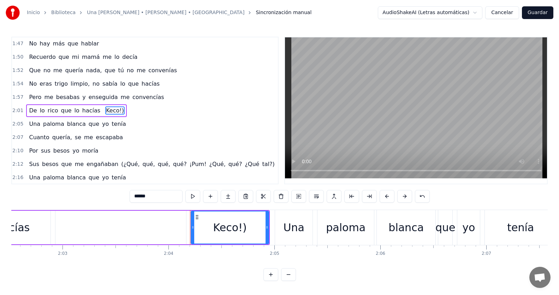
drag, startPoint x: 159, startPoint y: 195, endPoint x: 96, endPoint y: 191, distance: 63.0
click at [96, 191] on div "0:09 Echando la vista atrás 0:11 Y el viento a contracorriente 0:14 Echa al vue…" at bounding box center [279, 159] width 536 height 245
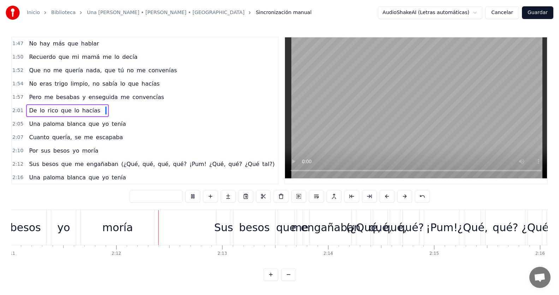
scroll to position [0, 13930]
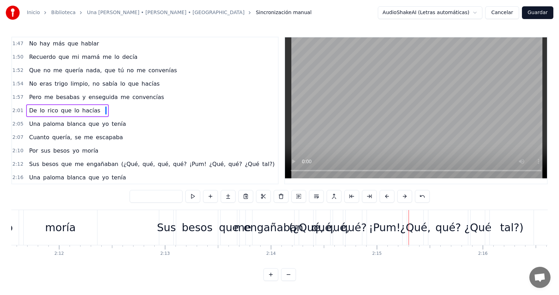
click at [126, 162] on span "(¿Qué," at bounding box center [130, 164] width 20 height 8
type input "******"
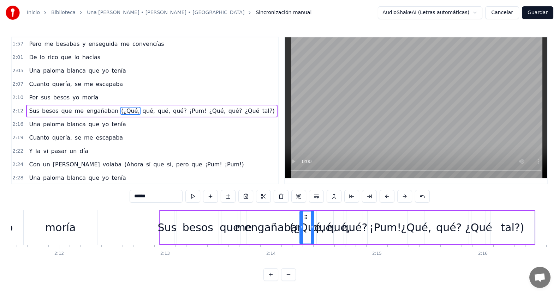
scroll to position [470, 0]
drag, startPoint x: 156, startPoint y: 200, endPoint x: 122, endPoint y: 195, distance: 33.9
click at [122, 195] on div "0:09 Echando la vista atrás 0:11 Y el viento a contracorriente 0:14 Echa al vue…" at bounding box center [279, 159] width 536 height 245
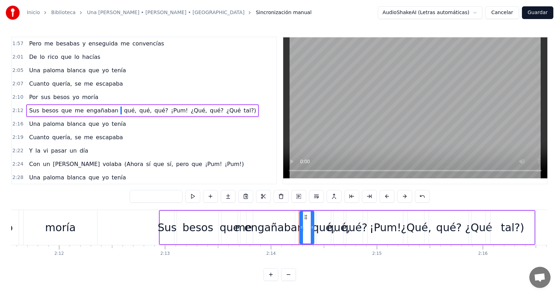
click at [123, 108] on span "qué," at bounding box center [130, 111] width 14 height 8
type input "****"
drag, startPoint x: 144, startPoint y: 198, endPoint x: 122, endPoint y: 196, distance: 21.3
click at [123, 196] on div "0:09 Echando la vista atrás 0:11 Y el viento a contracorriente 0:14 Echa al vue…" at bounding box center [279, 159] width 536 height 245
click at [126, 110] on span "qué," at bounding box center [133, 111] width 14 height 8
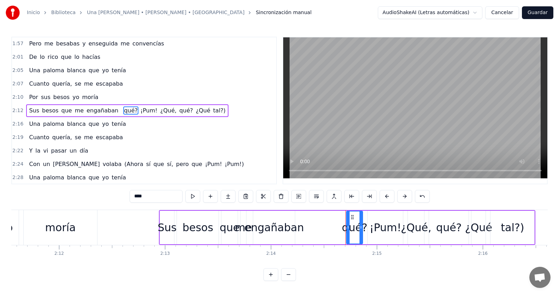
click at [123, 110] on span "qué?" at bounding box center [130, 111] width 15 height 8
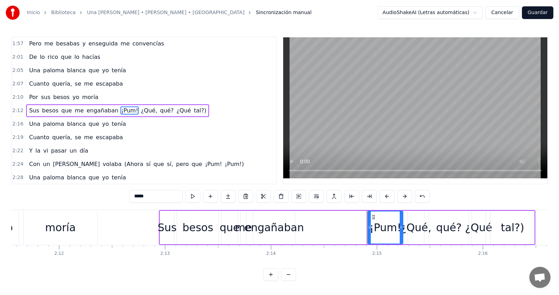
click at [120, 110] on span "¡Pum!" at bounding box center [129, 111] width 18 height 8
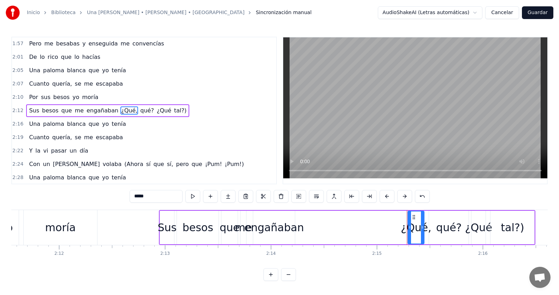
click at [120, 110] on span "¿Qué," at bounding box center [129, 111] width 18 height 8
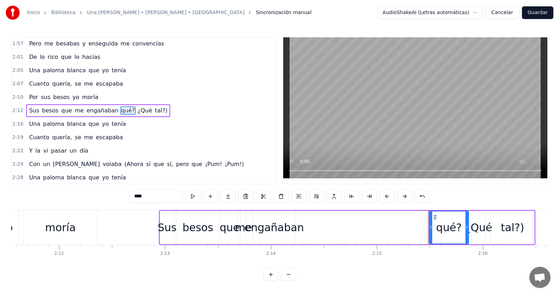
click at [120, 110] on span "qué?" at bounding box center [127, 111] width 15 height 8
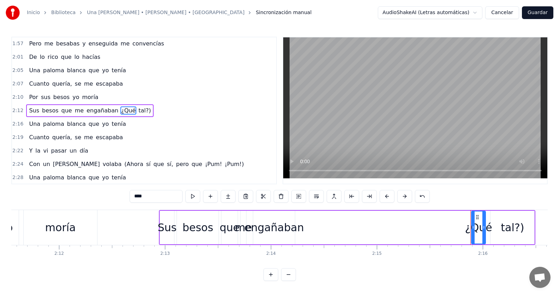
click at [120, 110] on span "¿Qué" at bounding box center [128, 111] width 16 height 8
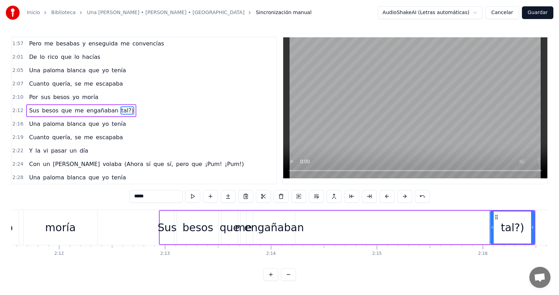
type input "***"
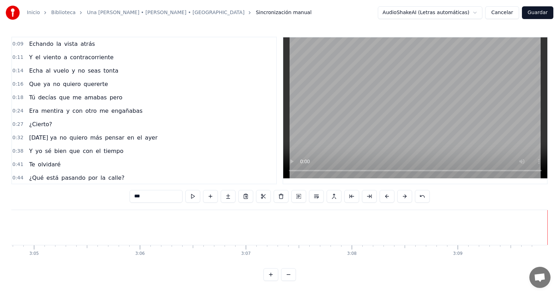
scroll to position [0, 19566]
click at [538, 11] on button "Guardar" at bounding box center [537, 12] width 31 height 13
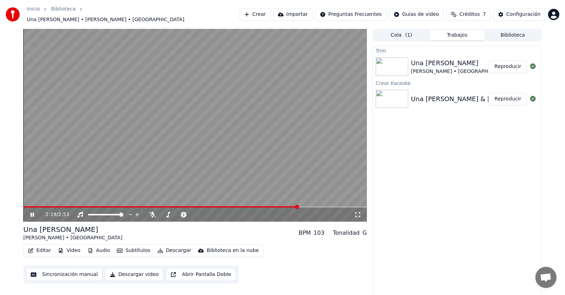
click at [299, 207] on span at bounding box center [297, 207] width 4 height 4
click at [352, 205] on span at bounding box center [349, 207] width 4 height 4
click at [34, 214] on icon at bounding box center [37, 215] width 17 height 6
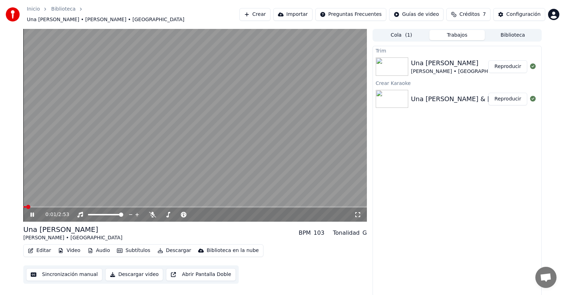
click at [30, 212] on icon at bounding box center [37, 215] width 17 height 6
click at [423, 118] on div "Trim Una [PERSON_NAME] • Los Calis Reproducir Crear Karaoke Una [PERSON_NAME] &…" at bounding box center [456, 171] width 169 height 251
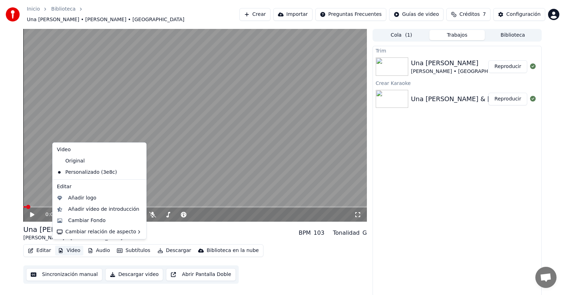
click at [69, 249] on button "Video" at bounding box center [69, 251] width 28 height 10
click at [85, 202] on div "Añadir logo" at bounding box center [82, 198] width 28 height 7
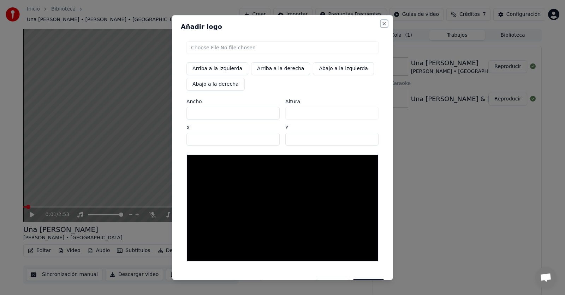
click at [381, 26] on button "Close" at bounding box center [384, 24] width 6 height 6
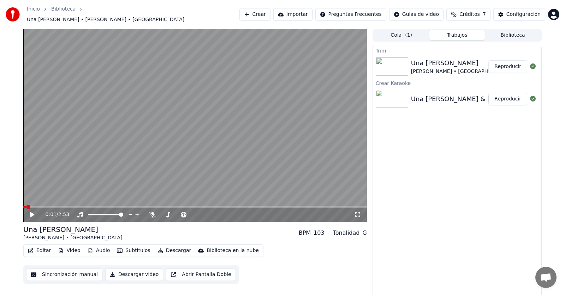
click at [411, 185] on div "Trim Una [PERSON_NAME] • Los Calis Reproducir Crear Karaoke Una [PERSON_NAME] &…" at bounding box center [456, 171] width 169 height 251
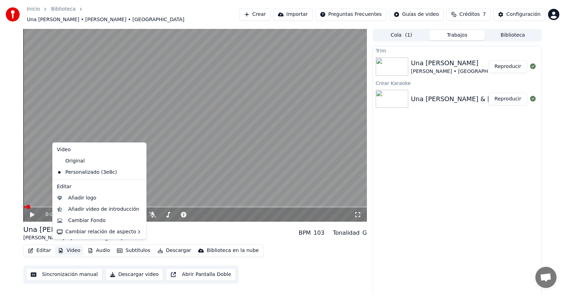
click at [72, 250] on button "Video" at bounding box center [69, 251] width 28 height 10
click at [93, 224] on div "Cambiar Fondo" at bounding box center [86, 220] width 37 height 7
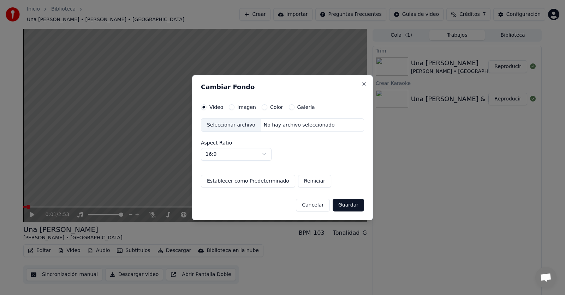
click at [286, 125] on div "No hay archivo seleccionado" at bounding box center [299, 125] width 77 height 7
click at [240, 106] on label "Imagen" at bounding box center [246, 107] width 19 height 5
click at [234, 106] on button "Imagen" at bounding box center [232, 107] width 6 height 6
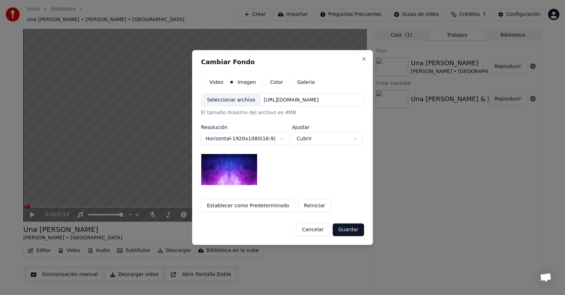
click at [231, 96] on div "Seleccionar archivo" at bounding box center [231, 100] width 60 height 13
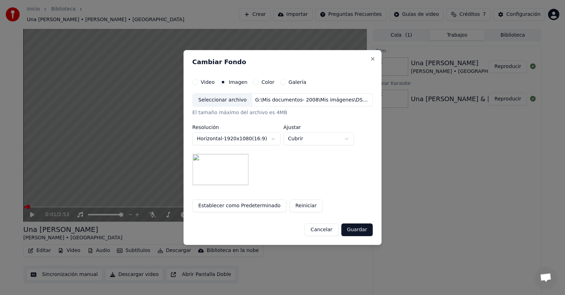
click at [351, 227] on button "Guardar" at bounding box center [356, 230] width 31 height 13
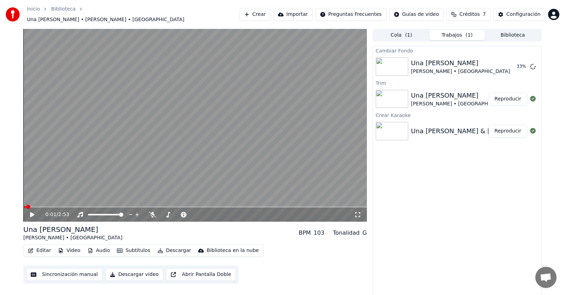
click at [207, 181] on video at bounding box center [194, 125] width 343 height 193
click at [23, 206] on span at bounding box center [23, 206] width 0 height 1
click at [32, 212] on icon at bounding box center [37, 215] width 17 height 6
click at [508, 64] on button "Reproducir" at bounding box center [507, 66] width 39 height 13
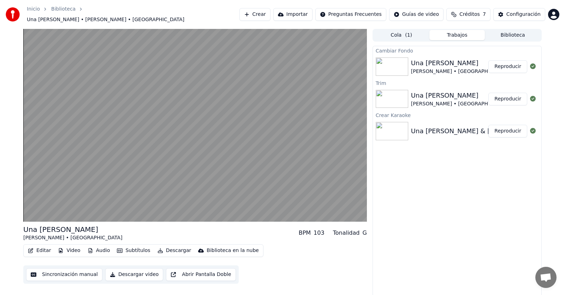
click at [508, 65] on button "Reproducir" at bounding box center [507, 66] width 39 height 13
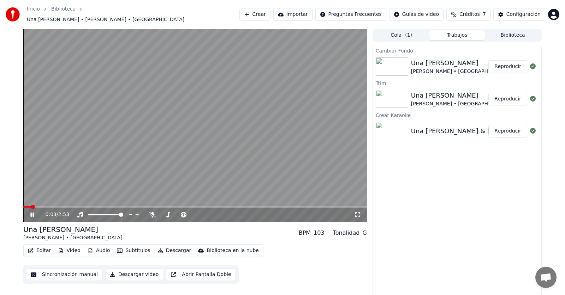
click at [31, 213] on icon at bounding box center [32, 215] width 4 height 4
click at [25, 205] on span at bounding box center [27, 207] width 4 height 4
click at [62, 248] on icon "button" at bounding box center [61, 250] width 6 height 5
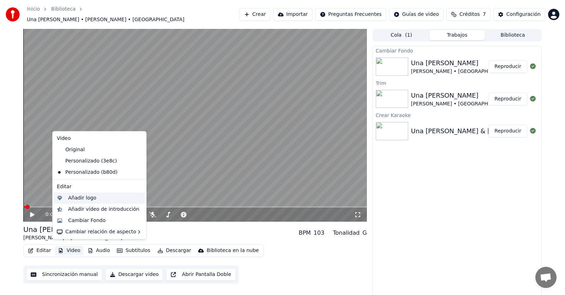
click at [81, 197] on div "Añadir logo" at bounding box center [82, 198] width 28 height 7
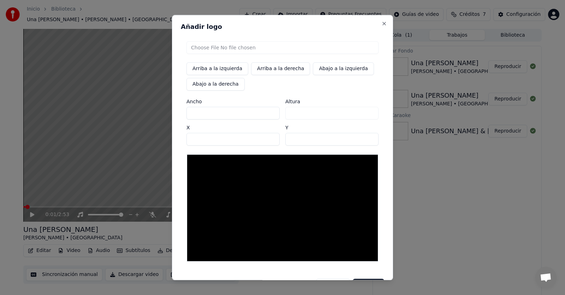
click at [242, 50] on input "file" at bounding box center [282, 47] width 192 height 13
type input "**********"
type input "***"
click at [205, 170] on img at bounding box center [200, 165] width 19 height 13
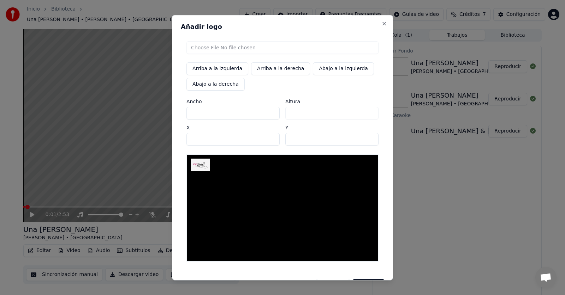
click at [194, 166] on img at bounding box center [200, 165] width 19 height 13
click at [309, 50] on input "file" at bounding box center [282, 47] width 192 height 13
click at [228, 49] on input "file" at bounding box center [282, 47] width 192 height 13
type input "**********"
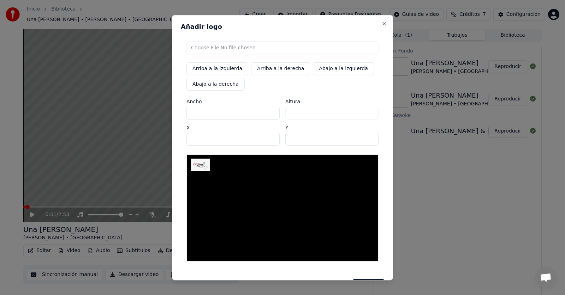
click at [268, 138] on input "**" at bounding box center [232, 139] width 93 height 13
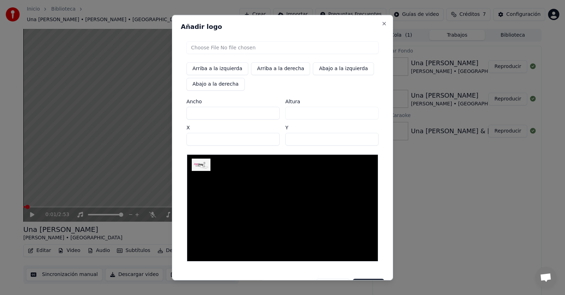
click at [268, 138] on input "**" at bounding box center [232, 139] width 93 height 13
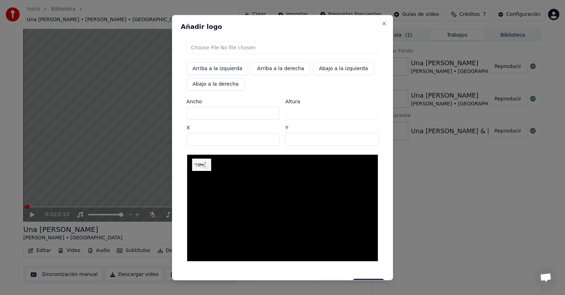
click at [268, 138] on input "**" at bounding box center [232, 139] width 93 height 13
type input "**"
click at [268, 138] on input "**" at bounding box center [232, 139] width 93 height 13
click at [367, 138] on input "**" at bounding box center [331, 139] width 93 height 13
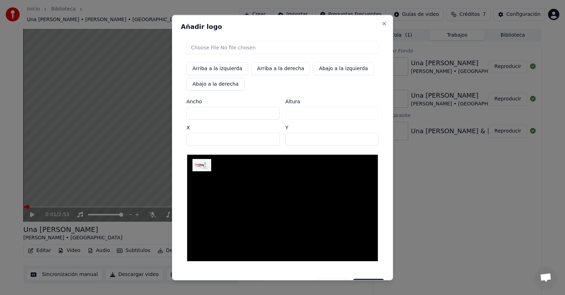
click at [367, 138] on input "**" at bounding box center [331, 139] width 93 height 13
click at [366, 138] on input "**" at bounding box center [331, 139] width 93 height 13
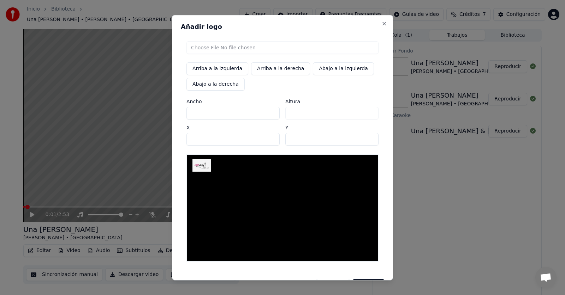
click at [366, 138] on input "**" at bounding box center [331, 139] width 93 height 13
click at [365, 138] on input "**" at bounding box center [331, 139] width 93 height 13
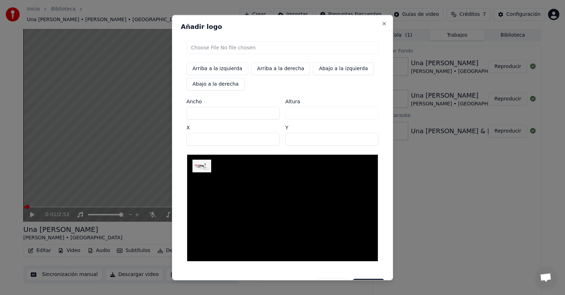
click at [365, 138] on input "**" at bounding box center [331, 139] width 93 height 13
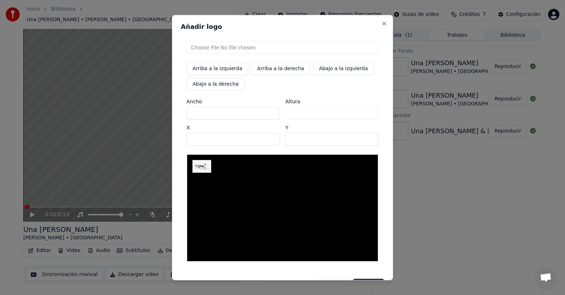
click at [365, 138] on input "**" at bounding box center [331, 139] width 93 height 13
type input "**"
click at [365, 138] on input "**" at bounding box center [331, 139] width 93 height 13
click at [271, 137] on input "**" at bounding box center [232, 139] width 93 height 13
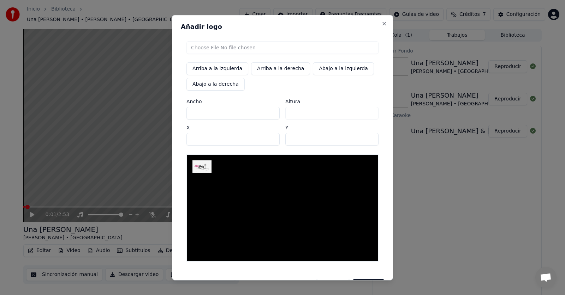
click at [271, 137] on input "**" at bounding box center [232, 139] width 93 height 13
click at [271, 141] on input "**" at bounding box center [232, 139] width 93 height 13
click at [270, 139] on input "**" at bounding box center [232, 139] width 93 height 13
click at [270, 137] on input "**" at bounding box center [232, 139] width 93 height 13
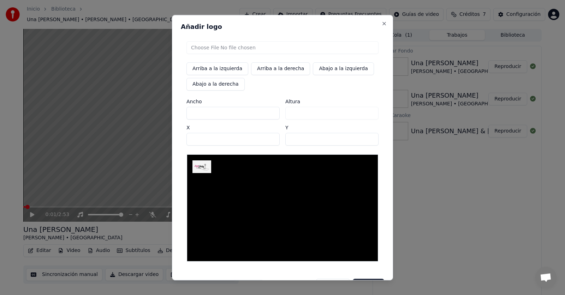
click at [270, 137] on input "**" at bounding box center [232, 139] width 93 height 13
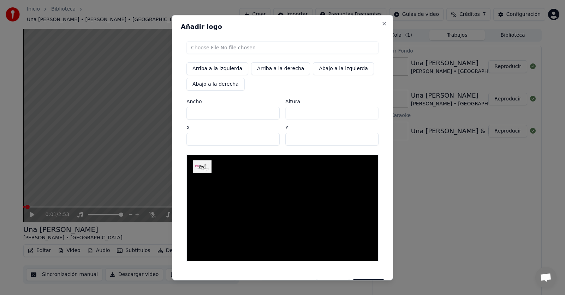
click at [270, 137] on input "**" at bounding box center [232, 139] width 93 height 13
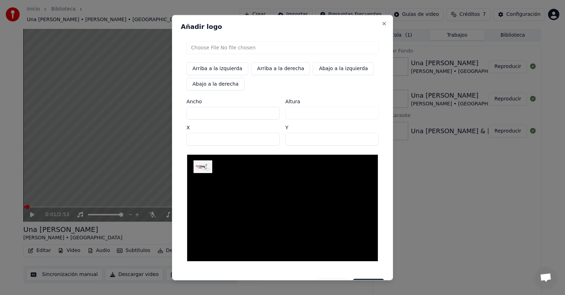
click at [270, 137] on input "**" at bounding box center [232, 139] width 93 height 13
type input "**"
click at [270, 137] on input "**" at bounding box center [232, 139] width 93 height 13
click at [269, 143] on input "**" at bounding box center [232, 139] width 93 height 13
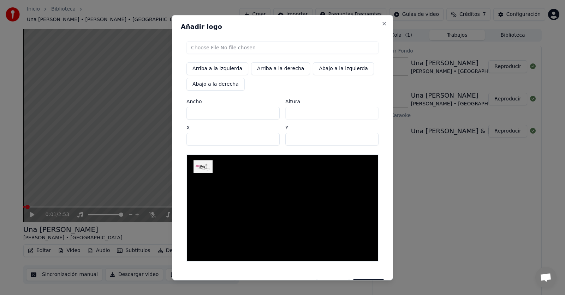
click at [223, 48] on input "file" at bounding box center [282, 47] width 192 height 13
type input "**********"
click at [290, 115] on div "Altura ***" at bounding box center [331, 109] width 93 height 20
click at [381, 23] on button "Close" at bounding box center [384, 24] width 6 height 6
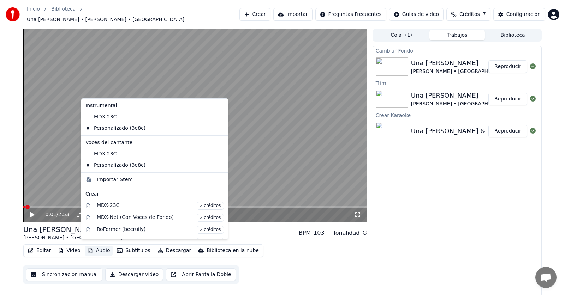
click at [99, 248] on button "Audio" at bounding box center [99, 251] width 28 height 10
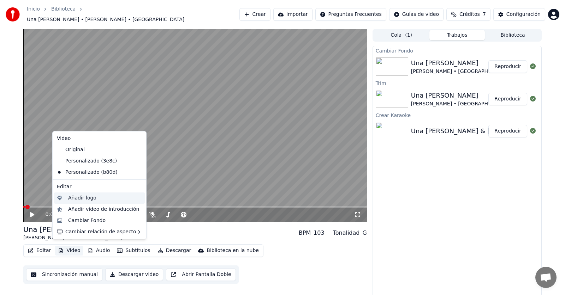
click at [92, 198] on div "Añadir logo" at bounding box center [82, 198] width 28 height 7
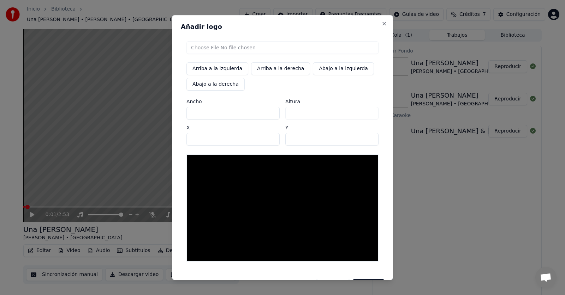
click at [252, 47] on input "file" at bounding box center [282, 47] width 192 height 13
type input "**********"
type input "***"
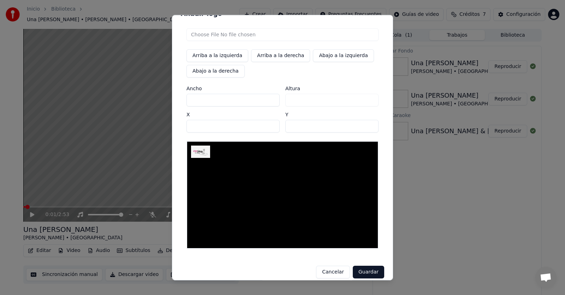
scroll to position [20, 0]
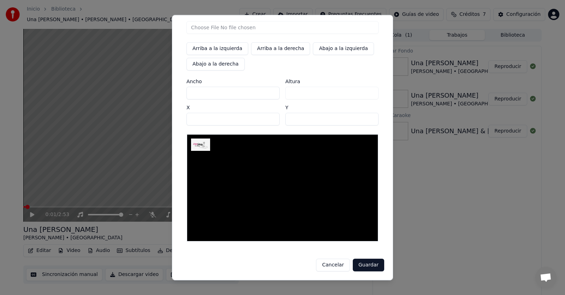
click at [365, 266] on button "Guardar" at bounding box center [368, 265] width 31 height 13
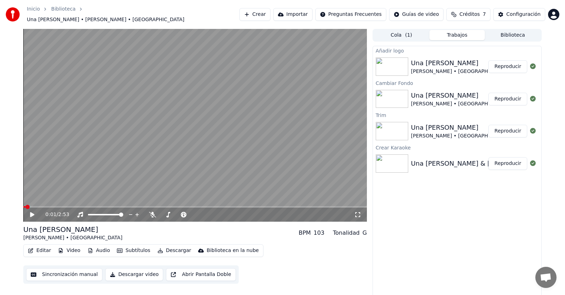
click at [505, 66] on button "Reproducir" at bounding box center [507, 66] width 39 height 13
drag, startPoint x: 54, startPoint y: 46, endPoint x: 55, endPoint y: 56, distance: 9.6
click at [55, 56] on video at bounding box center [194, 125] width 343 height 193
click at [449, 95] on div "Una [PERSON_NAME]" at bounding box center [460, 96] width 99 height 10
click at [438, 61] on div "Una [PERSON_NAME]" at bounding box center [460, 63] width 99 height 10
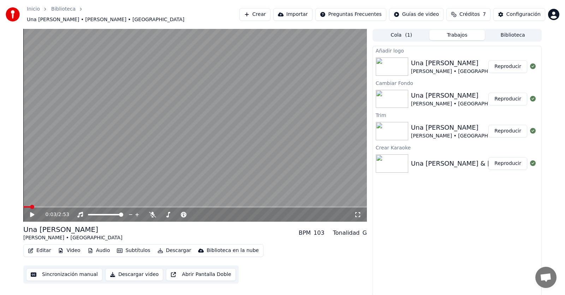
click at [401, 97] on img at bounding box center [392, 99] width 32 height 18
click at [511, 97] on button "Reproducir" at bounding box center [507, 99] width 39 height 13
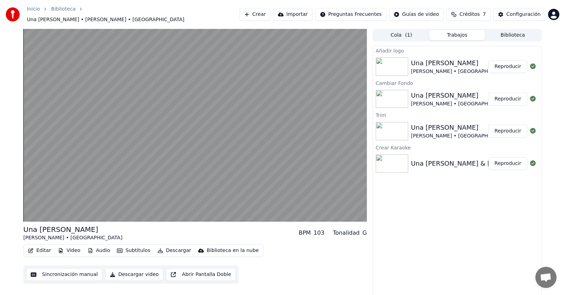
click at [511, 97] on button "Reproducir" at bounding box center [507, 99] width 39 height 13
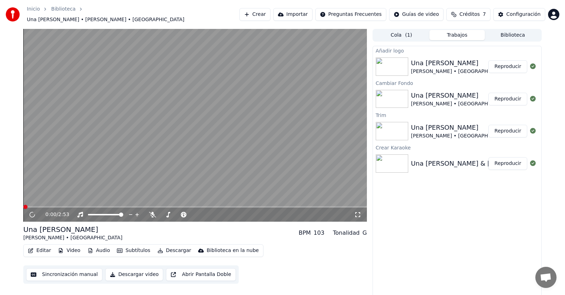
click at [511, 97] on button "Reproducir" at bounding box center [507, 99] width 39 height 13
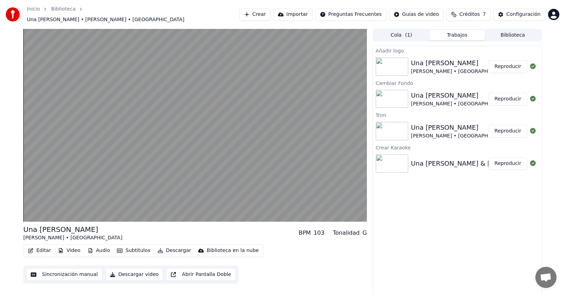
click at [505, 97] on button "Reproducir" at bounding box center [507, 99] width 39 height 13
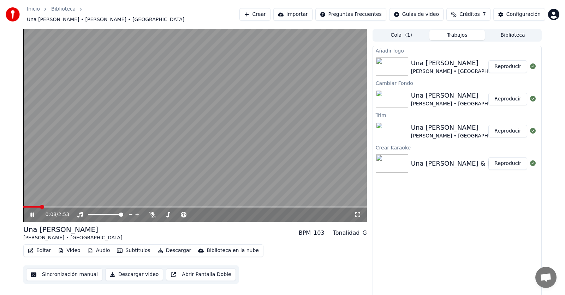
click at [416, 232] on div "Añadir logo Una [PERSON_NAME] • Los Calis Reproducir Cambiar Fondo Una [PERSON_…" at bounding box center [456, 171] width 169 height 251
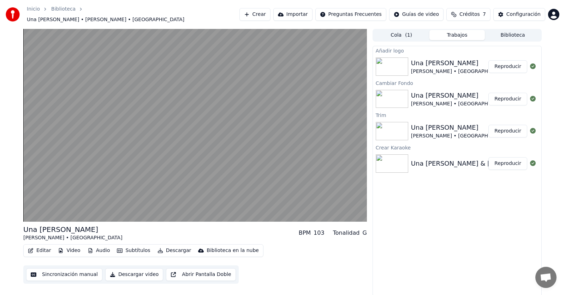
click at [453, 35] on button "Trabajos" at bounding box center [457, 35] width 56 height 10
click at [408, 34] on span "( 1 )" at bounding box center [408, 35] width 7 height 7
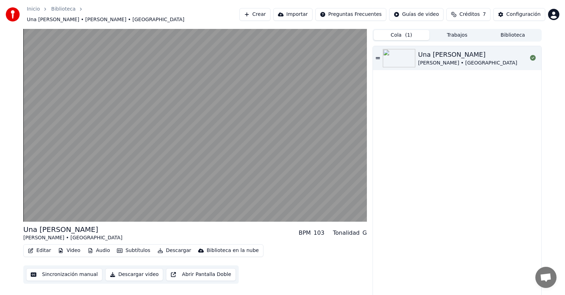
click at [465, 31] on button "Trabajos" at bounding box center [457, 35] width 56 height 10
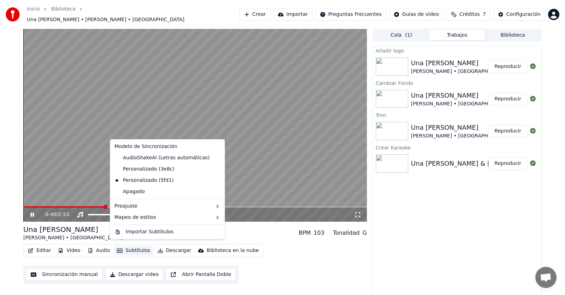
click at [136, 248] on button "Subtítulos" at bounding box center [133, 251] width 39 height 10
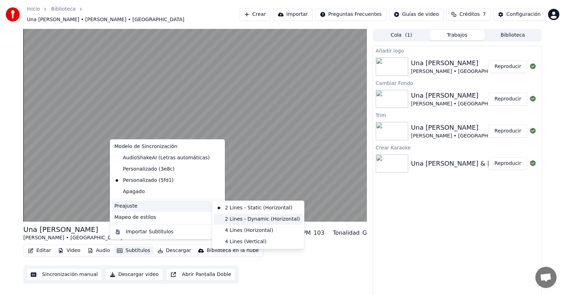
click at [237, 218] on div "2 Lines - Dynamic (Horizontal)" at bounding box center [258, 219] width 89 height 11
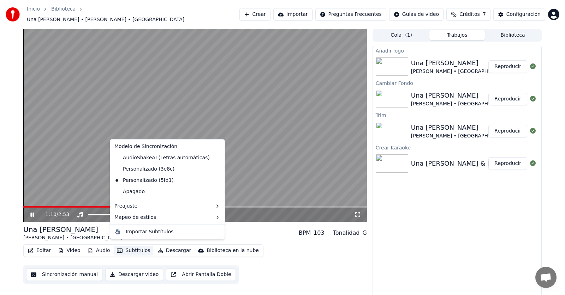
click at [138, 246] on button "Subtítulos" at bounding box center [133, 251] width 39 height 10
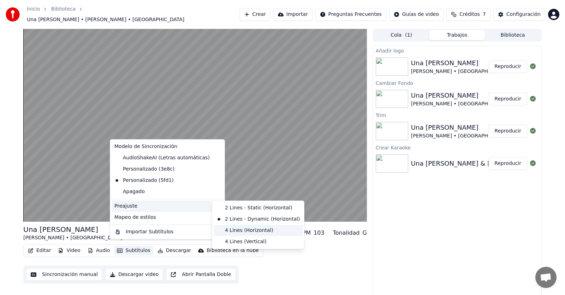
click at [246, 229] on div "4 Lines (Horizontal)" at bounding box center [258, 230] width 89 height 11
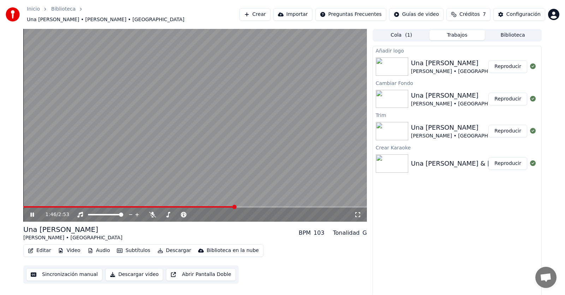
click at [130, 246] on button "Subtítulos" at bounding box center [133, 251] width 39 height 10
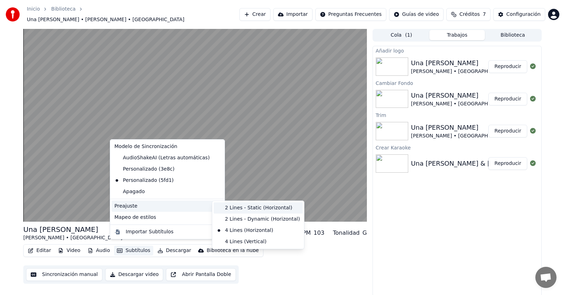
click at [250, 210] on div "2 Lines - Static (Horizontal)" at bounding box center [258, 208] width 89 height 11
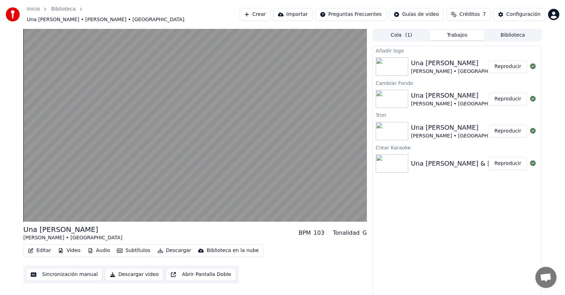
click at [133, 272] on button "Descargar video" at bounding box center [134, 275] width 58 height 13
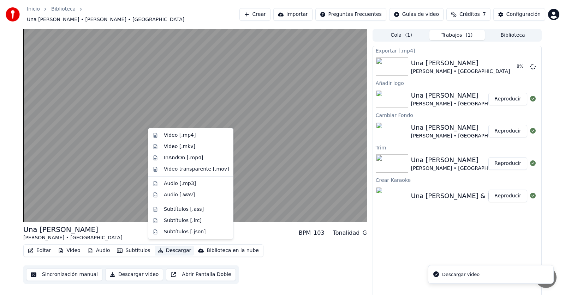
click at [170, 248] on button "Descargar" at bounding box center [175, 251] width 40 height 10
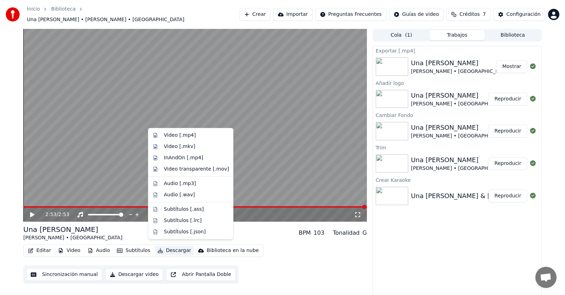
click at [302, 254] on div "Editar Video Audio Subtítulos Descargar Biblioteca en la nube Sincronización ma…" at bounding box center [194, 265] width 343 height 40
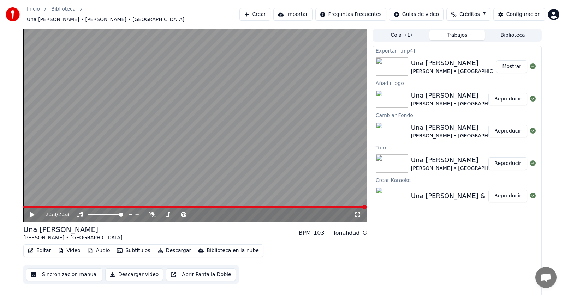
click at [392, 58] on img at bounding box center [392, 67] width 32 height 18
click at [385, 98] on img at bounding box center [392, 99] width 32 height 18
click at [395, 131] on img at bounding box center [392, 131] width 32 height 18
click at [388, 164] on img at bounding box center [392, 164] width 32 height 18
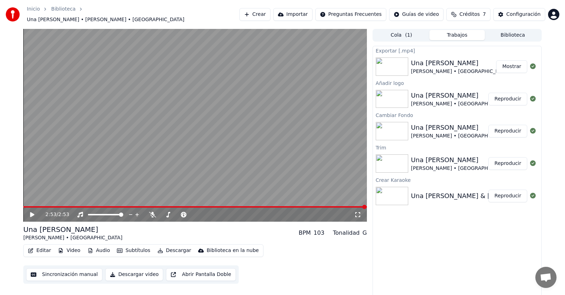
click at [398, 187] on img at bounding box center [392, 196] width 32 height 18
click at [448, 31] on button "Trabajos" at bounding box center [457, 35] width 56 height 10
click at [35, 247] on button "Editar" at bounding box center [39, 251] width 29 height 10
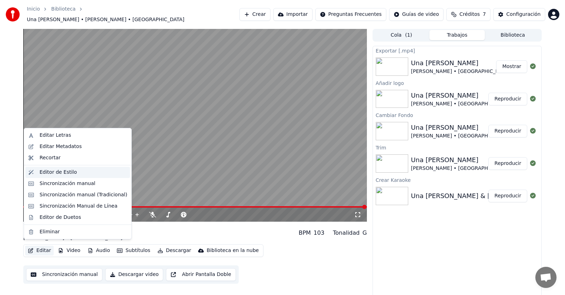
click at [65, 174] on div "Editor de Estilo" at bounding box center [58, 172] width 37 height 7
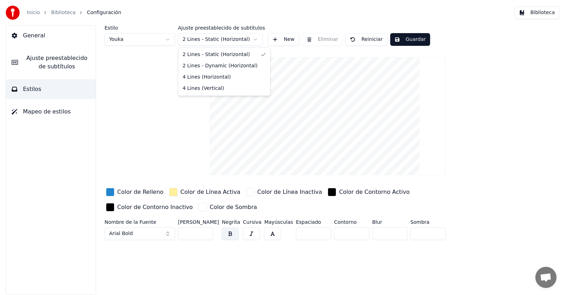
click at [253, 36] on html "Inicio Biblioteca Configuración Biblioteca General Ajuste preestablecido de sub…" at bounding box center [282, 147] width 565 height 295
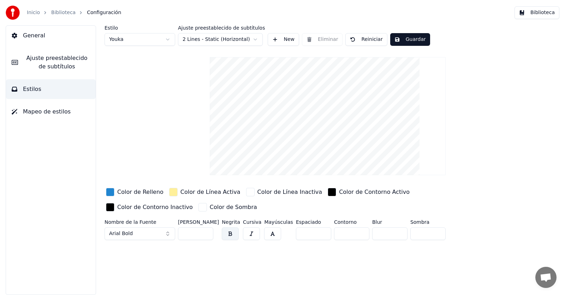
click at [253, 36] on html "Inicio Biblioteca Configuración Biblioteca General Ajuste preestablecido de sub…" at bounding box center [282, 147] width 565 height 295
click at [57, 66] on span "Ajuste preestablecido de subtítulos" at bounding box center [57, 62] width 66 height 17
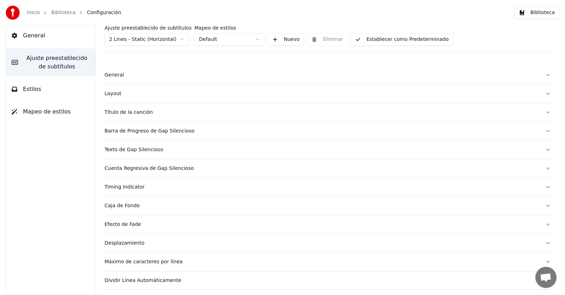
click at [18, 88] on button "Estilos" at bounding box center [51, 89] width 90 height 20
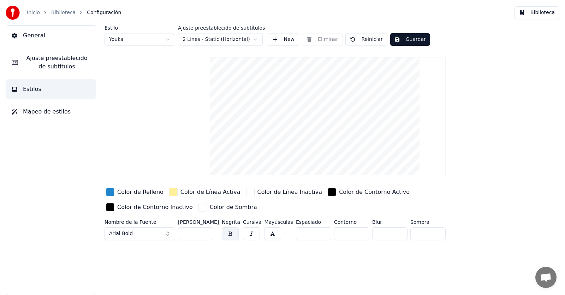
click at [51, 114] on span "Mapeo de estilos" at bounding box center [47, 112] width 48 height 8
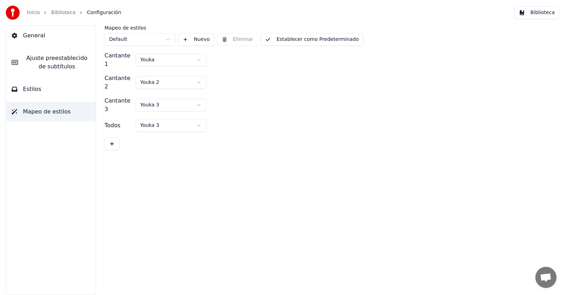
click at [31, 91] on span "Estilos" at bounding box center [32, 89] width 18 height 8
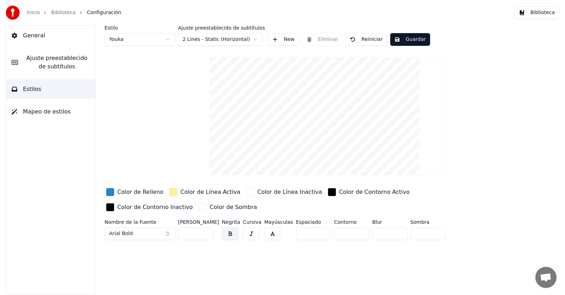
click at [50, 58] on span "Ajuste preestablecido de subtítulos" at bounding box center [57, 62] width 66 height 17
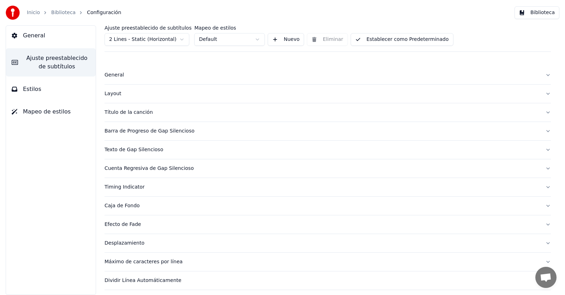
click at [41, 32] on span "General" at bounding box center [34, 35] width 22 height 8
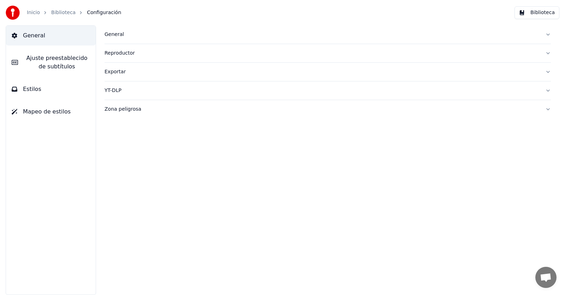
click at [117, 74] on div "Exportar" at bounding box center [321, 71] width 435 height 7
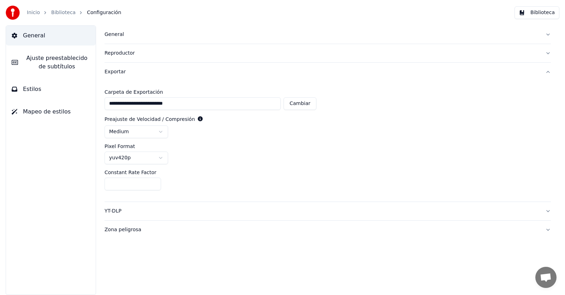
click at [116, 216] on button "YT-DLP" at bounding box center [327, 211] width 446 height 18
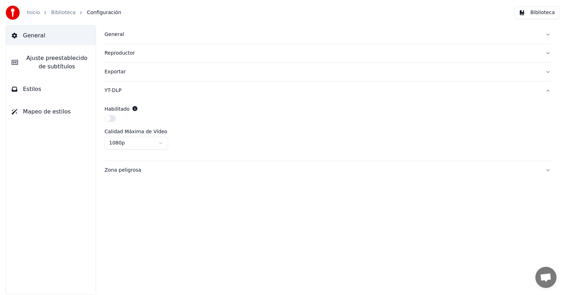
click at [62, 166] on div "General [PERSON_NAME] preestablecido de subtítulos Estilos Mapeo de estilos" at bounding box center [51, 160] width 90 height 270
click at [55, 64] on span "Ajuste preestablecido de subtítulos" at bounding box center [57, 62] width 66 height 17
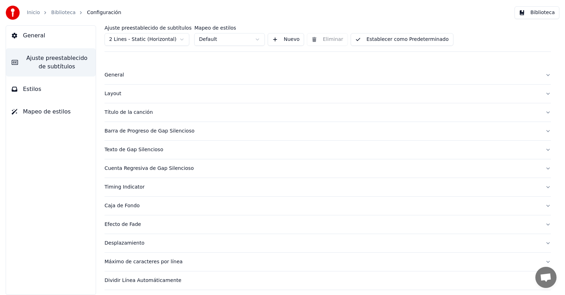
click at [34, 34] on span "General" at bounding box center [34, 35] width 22 height 8
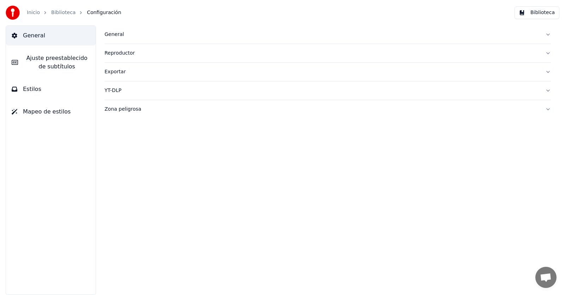
click at [116, 34] on div "General" at bounding box center [321, 34] width 435 height 7
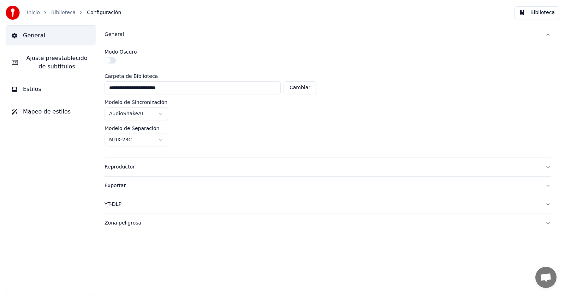
click at [127, 169] on div "Reproductor" at bounding box center [321, 167] width 435 height 7
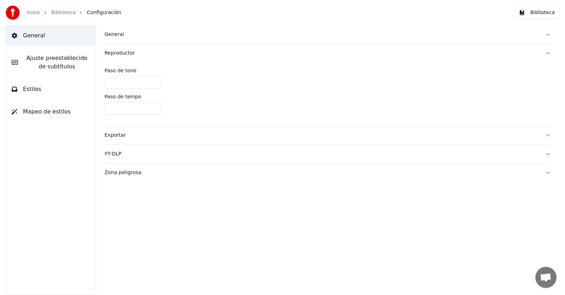
click at [125, 170] on div "Zona peligrosa" at bounding box center [321, 172] width 435 height 7
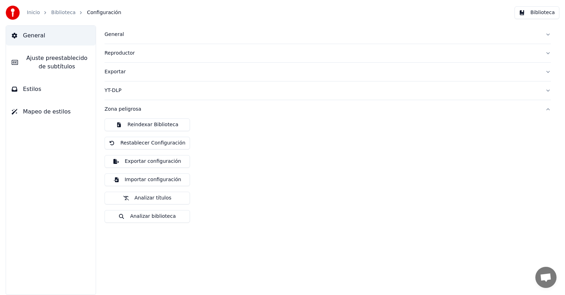
click at [156, 199] on button "Analizar títulos" at bounding box center [146, 198] width 85 height 13
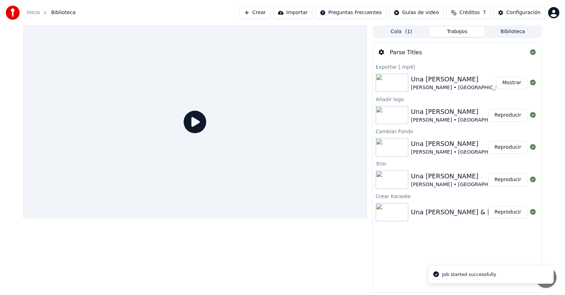
click at [194, 124] on icon at bounding box center [195, 122] width 23 height 23
click at [194, 120] on icon at bounding box center [195, 122] width 23 height 23
drag, startPoint x: 194, startPoint y: 121, endPoint x: 240, endPoint y: 129, distance: 46.5
click at [240, 129] on div at bounding box center [194, 121] width 343 height 193
drag, startPoint x: 260, startPoint y: 123, endPoint x: 277, endPoint y: 72, distance: 54.1
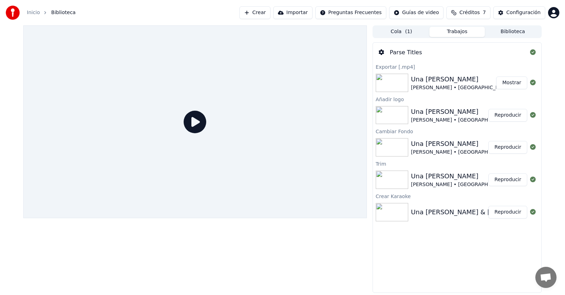
click at [277, 72] on div at bounding box center [194, 121] width 343 height 193
click at [398, 97] on div "Añadir logo" at bounding box center [457, 99] width 168 height 8
click at [398, 82] on img at bounding box center [392, 83] width 32 height 18
click at [426, 81] on div "Una [PERSON_NAME]" at bounding box center [460, 79] width 99 height 10
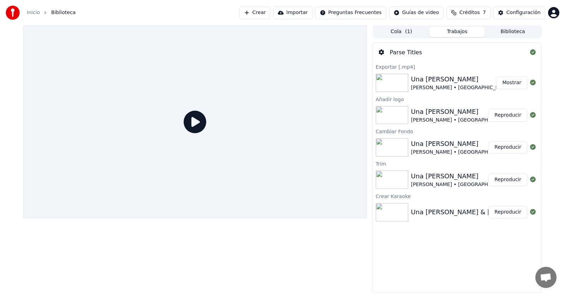
click at [426, 81] on div "Una [PERSON_NAME]" at bounding box center [460, 79] width 99 height 10
click at [387, 102] on div "Añadir logo" at bounding box center [457, 99] width 168 height 8
click at [388, 102] on div "Añadir logo" at bounding box center [457, 99] width 168 height 8
click at [397, 133] on div "Cambiar Fondo" at bounding box center [457, 131] width 168 height 8
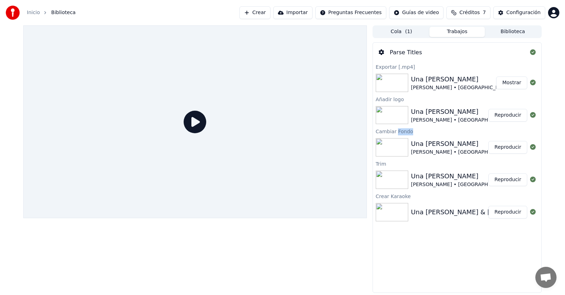
click at [397, 133] on div "Cambiar Fondo" at bounding box center [457, 131] width 168 height 8
click at [411, 54] on div "Parse Titles" at bounding box center [406, 52] width 32 height 8
click at [379, 53] on icon at bounding box center [380, 52] width 5 height 6
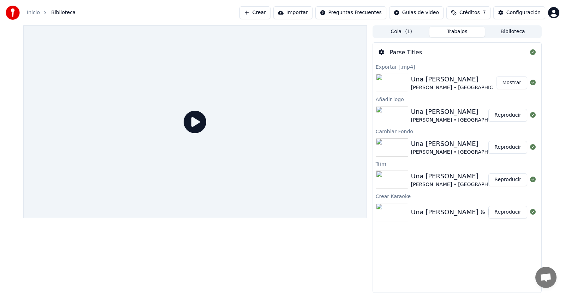
click at [379, 53] on icon at bounding box center [380, 52] width 5 height 6
click at [427, 52] on div "Parse Titles" at bounding box center [457, 53] width 168 height 20
click at [526, 14] on div "Configuración" at bounding box center [523, 12] width 34 height 7
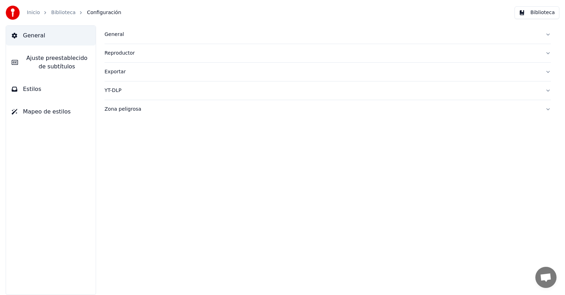
click at [112, 36] on div "General" at bounding box center [321, 34] width 435 height 7
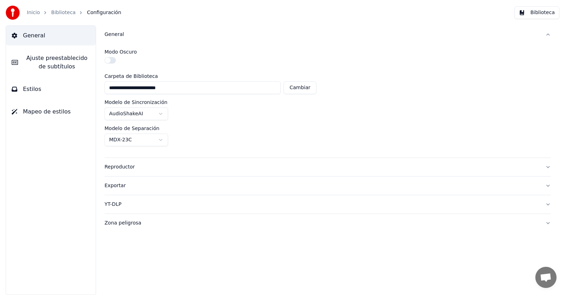
click at [62, 14] on link "Biblioteca" at bounding box center [63, 12] width 24 height 7
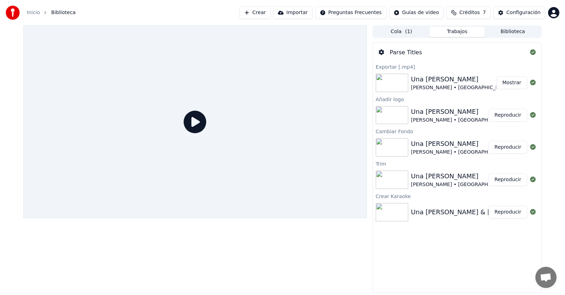
click at [415, 80] on div "Una [PERSON_NAME]" at bounding box center [460, 79] width 99 height 10
click at [390, 239] on div "Parse Titles Exportar [.mp4] Una [PERSON_NAME] • Los Calis Mostrar Añadir logo …" at bounding box center [456, 167] width 169 height 251
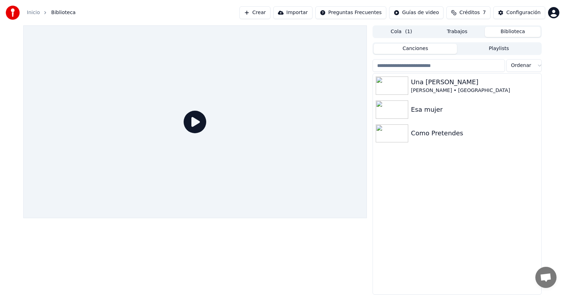
click at [486, 30] on button "Biblioteca" at bounding box center [513, 32] width 56 height 10
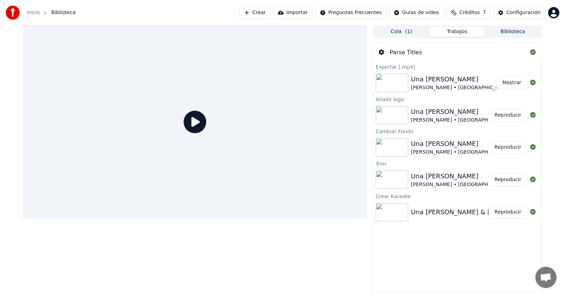
click at [463, 35] on button "Trabajos" at bounding box center [457, 32] width 56 height 10
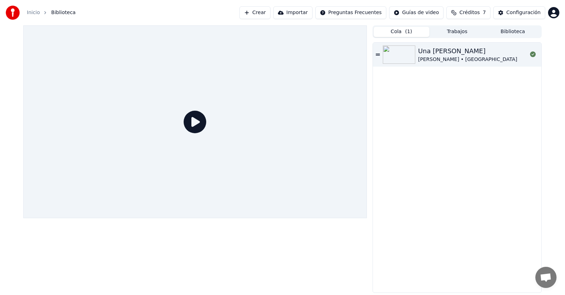
click at [396, 35] on button "Cola ( 1 )" at bounding box center [401, 32] width 56 height 10
click at [471, 35] on button "Trabajos" at bounding box center [457, 32] width 56 height 10
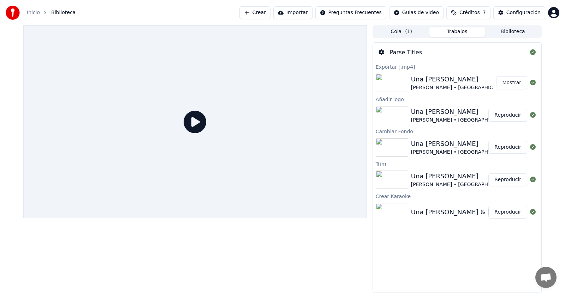
click at [443, 84] on div "[PERSON_NAME] • [GEOGRAPHIC_DATA]" at bounding box center [460, 87] width 99 height 7
click at [418, 122] on div "[PERSON_NAME] • [GEOGRAPHIC_DATA]" at bounding box center [460, 120] width 99 height 7
click at [195, 123] on icon at bounding box center [195, 122] width 23 height 23
click at [503, 17] on button "Configuración" at bounding box center [519, 12] width 52 height 13
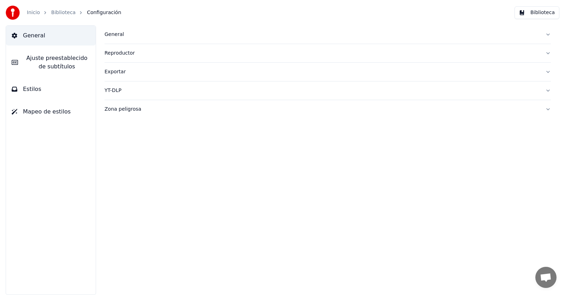
click at [111, 112] on div "Zona peligrosa" at bounding box center [321, 109] width 435 height 7
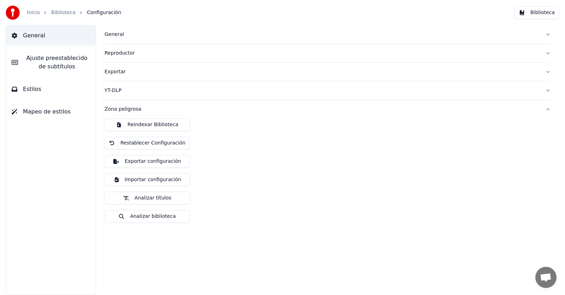
click at [128, 200] on button "Analizar títulos" at bounding box center [146, 198] width 85 height 13
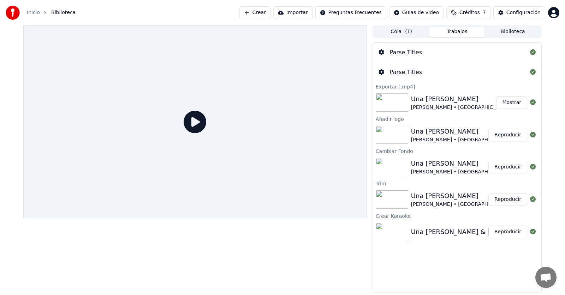
click at [415, 55] on div "Parse Titles" at bounding box center [406, 52] width 32 height 8
click at [413, 54] on div "Parse Titles" at bounding box center [406, 52] width 32 height 8
click at [534, 54] on icon at bounding box center [533, 52] width 6 height 6
click at [530, 75] on icon at bounding box center [533, 72] width 6 height 6
click at [425, 101] on div "Una [PERSON_NAME]" at bounding box center [460, 99] width 99 height 10
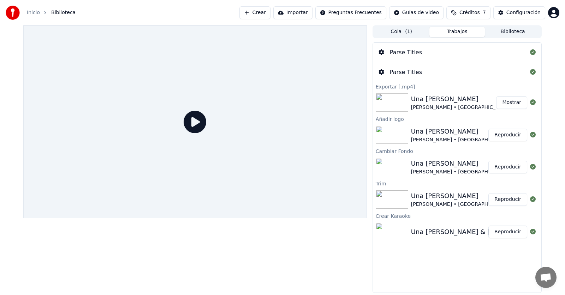
click at [425, 101] on div "Una [PERSON_NAME]" at bounding box center [460, 99] width 99 height 10
click at [410, 72] on div "Parse Titles" at bounding box center [406, 72] width 32 height 8
click at [521, 15] on div "Configuración" at bounding box center [523, 12] width 34 height 7
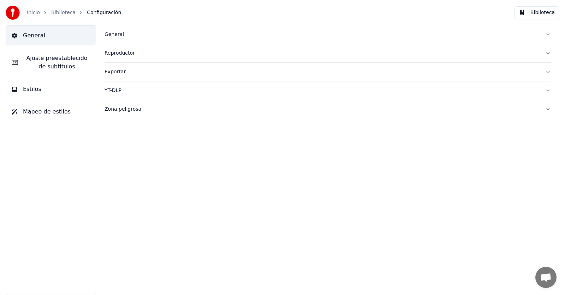
click at [126, 113] on button "Zona peligrosa" at bounding box center [327, 109] width 446 height 18
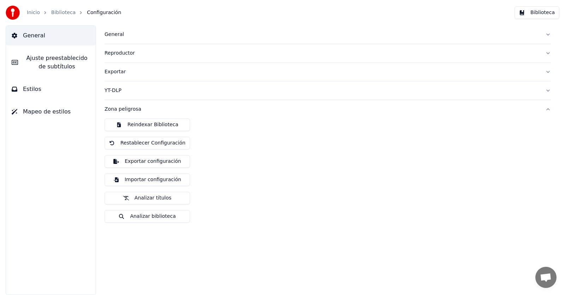
click at [158, 219] on button "Analizar biblioteca" at bounding box center [146, 216] width 85 height 13
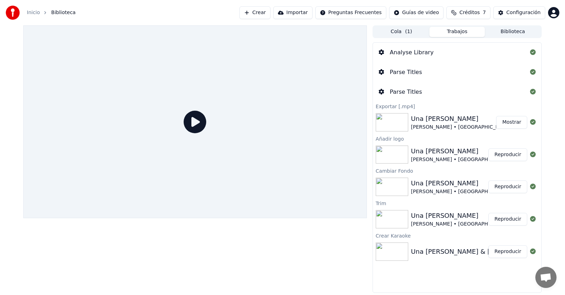
click at [322, 243] on div at bounding box center [194, 159] width 343 height 268
click at [509, 16] on div "Configuración" at bounding box center [523, 12] width 34 height 7
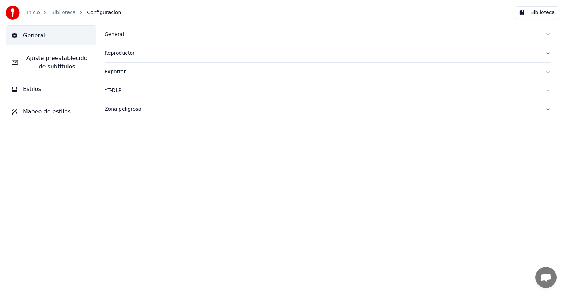
click at [110, 34] on div "General" at bounding box center [321, 34] width 435 height 7
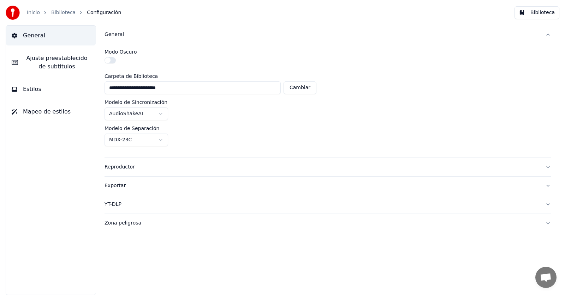
click at [71, 61] on span "Ajuste preestablecido de subtítulos" at bounding box center [57, 62] width 66 height 17
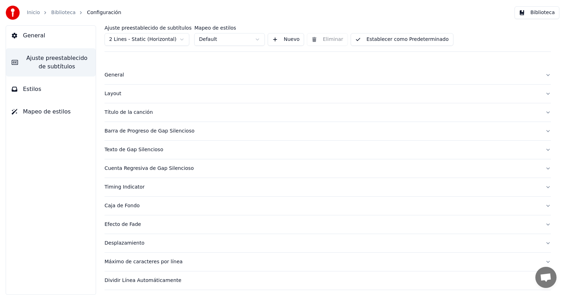
click at [111, 95] on div "Layout" at bounding box center [321, 93] width 435 height 7
